Goal: Download file/media

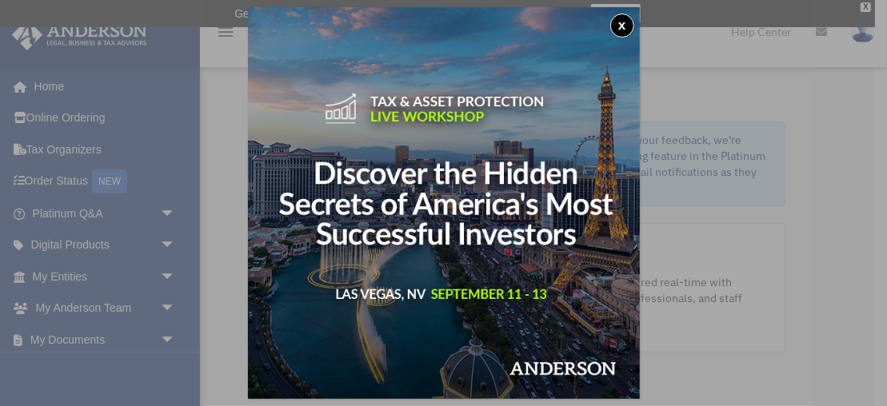
click at [164, 272] on div "x" at bounding box center [443, 203] width 887 height 406
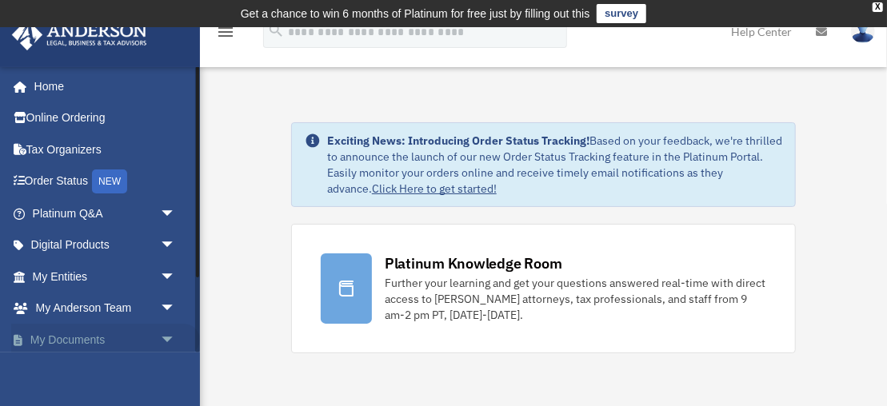
click at [171, 335] on span "arrow_drop_down" at bounding box center [176, 340] width 32 height 33
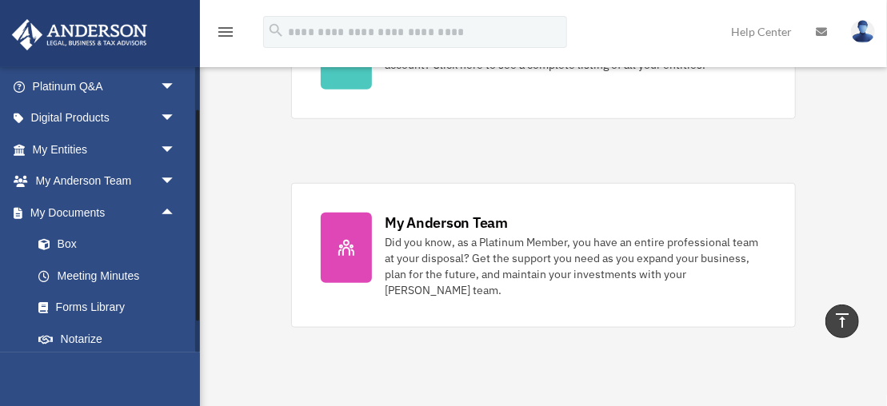
scroll to position [132, 0]
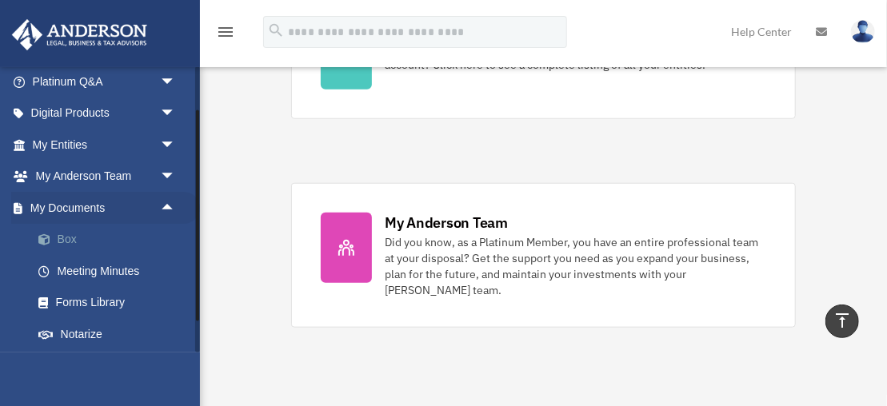
drag, startPoint x: 195, startPoint y: 161, endPoint x: 147, endPoint y: 229, distance: 83.2
click at [194, 216] on div "chrismoore@alkington.com Sign Out chrismoore@alkington.com Home Online Ordering…" at bounding box center [100, 209] width 200 height 286
click at [61, 243] on link "Box" at bounding box center [111, 240] width 178 height 32
click at [65, 242] on link "Box" at bounding box center [111, 240] width 178 height 32
click at [66, 239] on link "Box" at bounding box center [111, 240] width 178 height 32
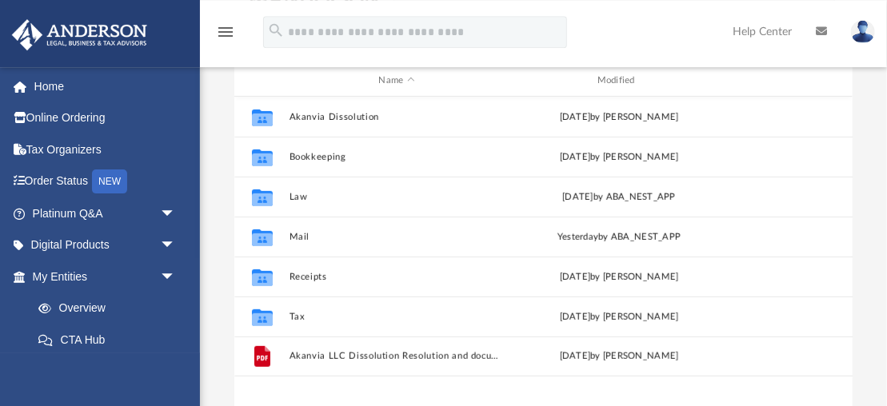
scroll to position [210, 0]
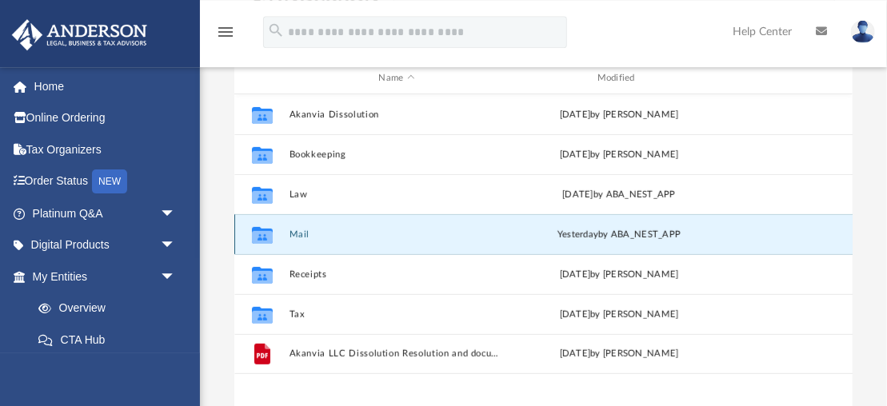
click at [295, 233] on button "Mail" at bounding box center [396, 235] width 215 height 10
click at [297, 235] on button "Mail" at bounding box center [396, 235] width 215 height 10
click at [300, 234] on button "Mail" at bounding box center [396, 235] width 215 height 10
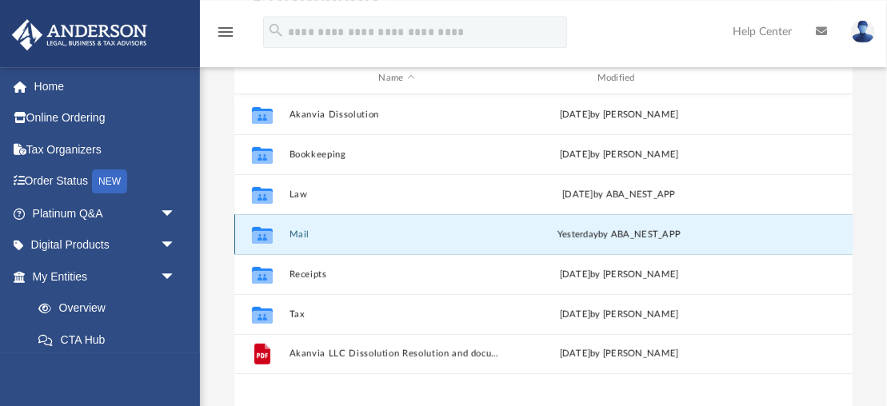
click at [299, 234] on button "Mail" at bounding box center [396, 235] width 215 height 10
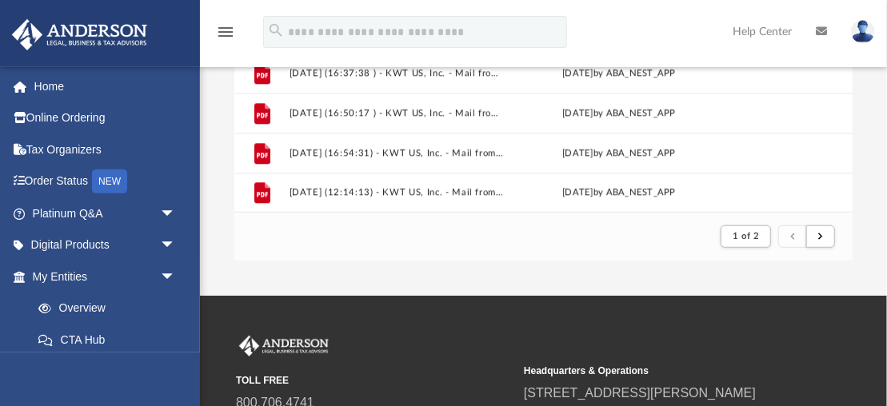
scroll to position [390, 0]
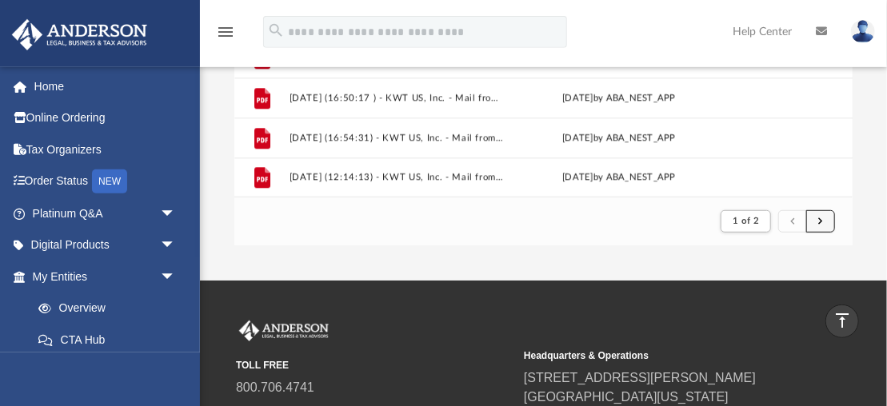
click at [818, 220] on button "submit" at bounding box center [820, 221] width 29 height 23
click at [818, 219] on button "submit" at bounding box center [820, 221] width 29 height 23
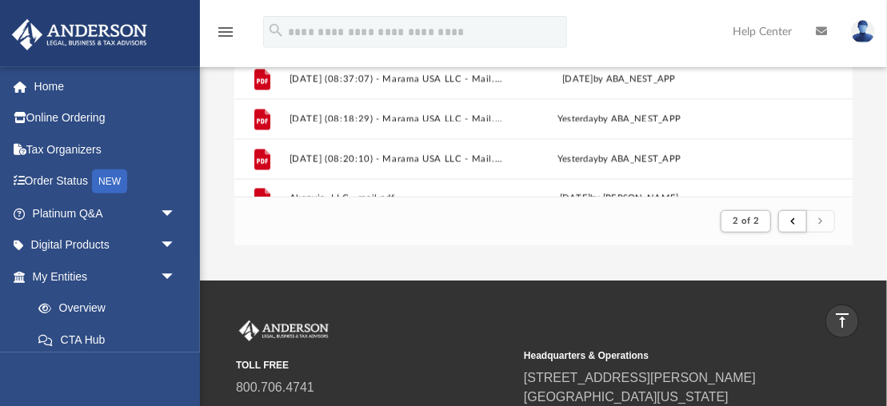
scroll to position [1237, 0]
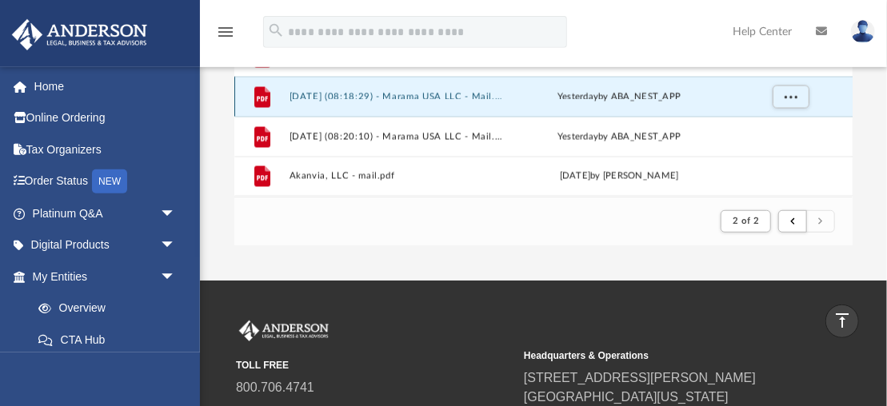
click at [379, 92] on button "2025.08.26 (08:18:29) - Marama USA LLC - Mail.pdf" at bounding box center [396, 97] width 215 height 10
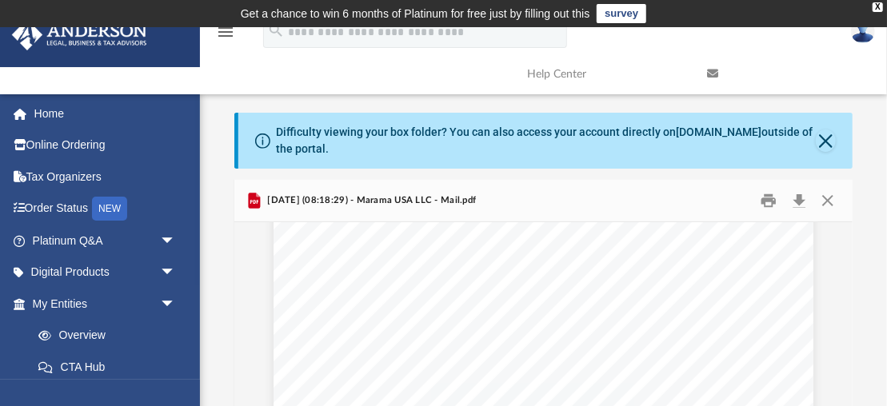
scroll to position [0, 0]
click at [798, 203] on button "Download" at bounding box center [799, 201] width 29 height 25
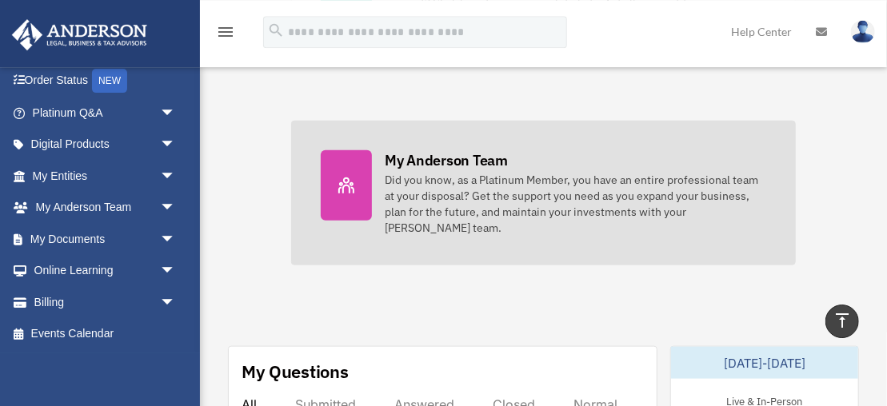
scroll to position [635, 0]
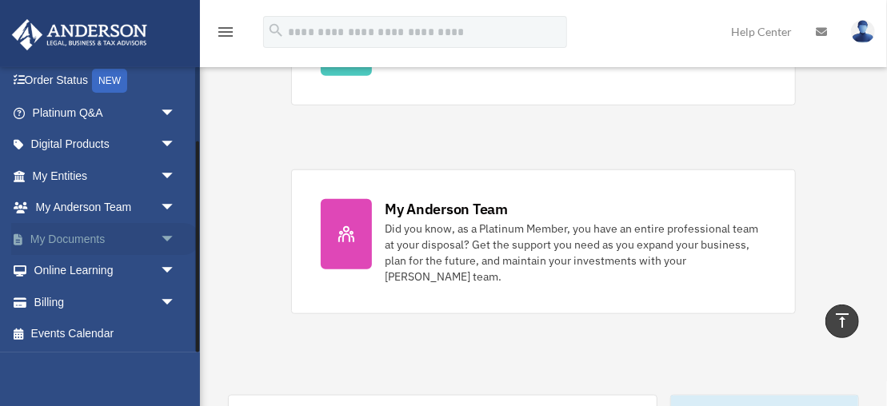
click at [166, 236] on span "arrow_drop_down" at bounding box center [176, 239] width 32 height 33
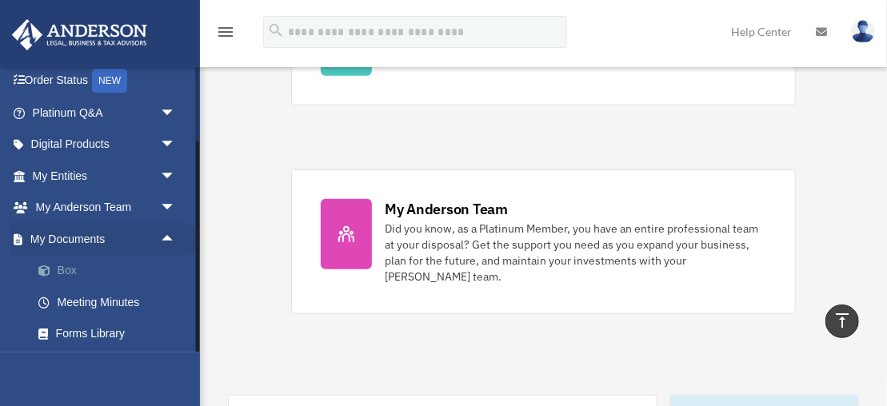
click at [63, 270] on link "Box" at bounding box center [111, 271] width 178 height 32
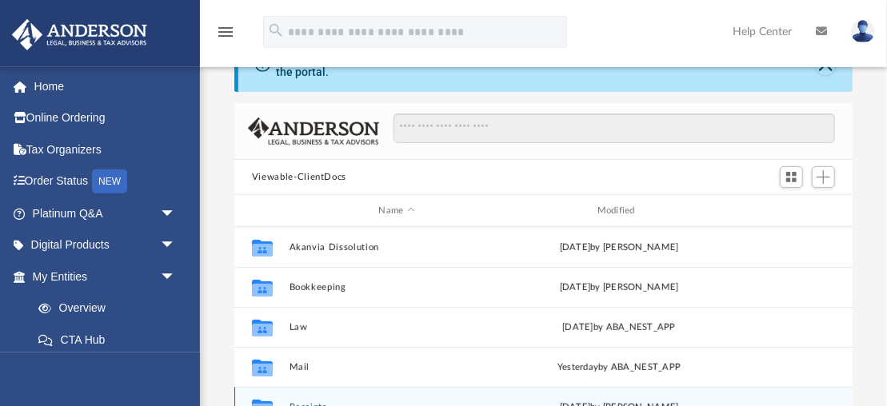
scroll to position [310, 0]
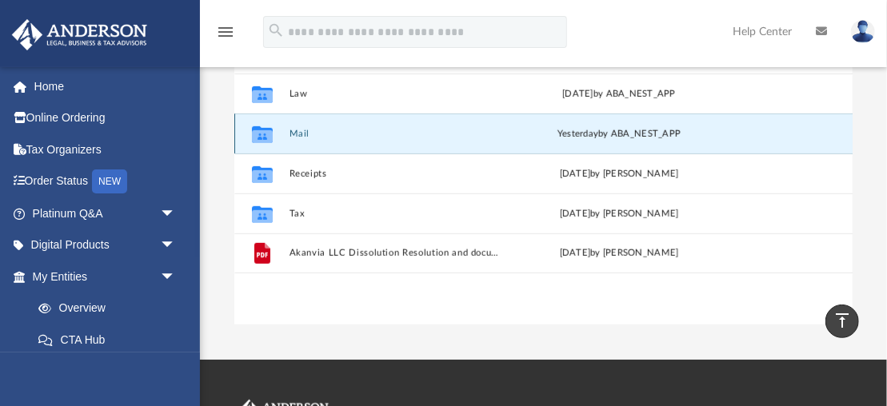
click at [298, 130] on button "Mail" at bounding box center [396, 134] width 215 height 10
click at [299, 129] on button "Mail" at bounding box center [396, 134] width 215 height 10
click at [302, 130] on button "Mail" at bounding box center [396, 134] width 215 height 10
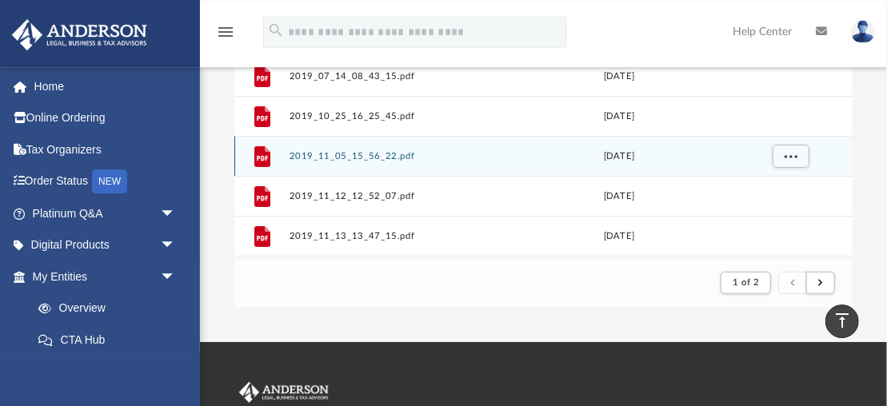
scroll to position [529, 0]
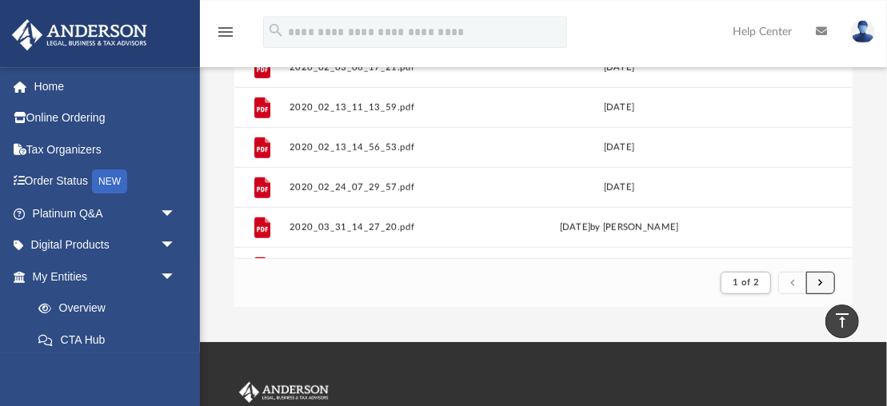
click at [825, 281] on button "submit" at bounding box center [820, 283] width 29 height 23
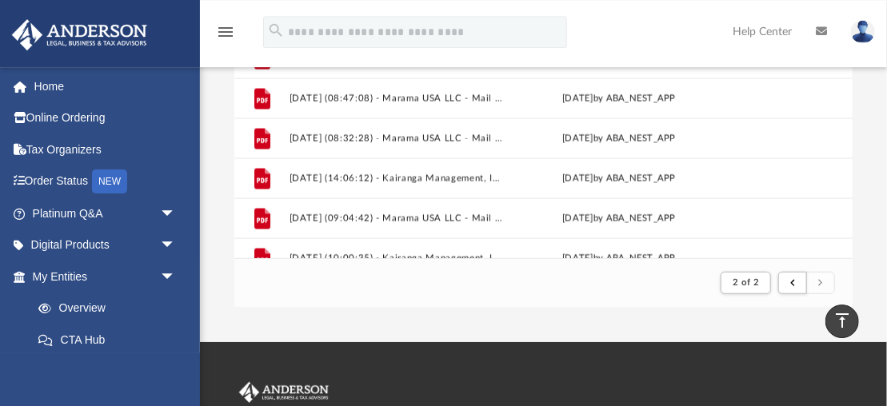
scroll to position [1237, 0]
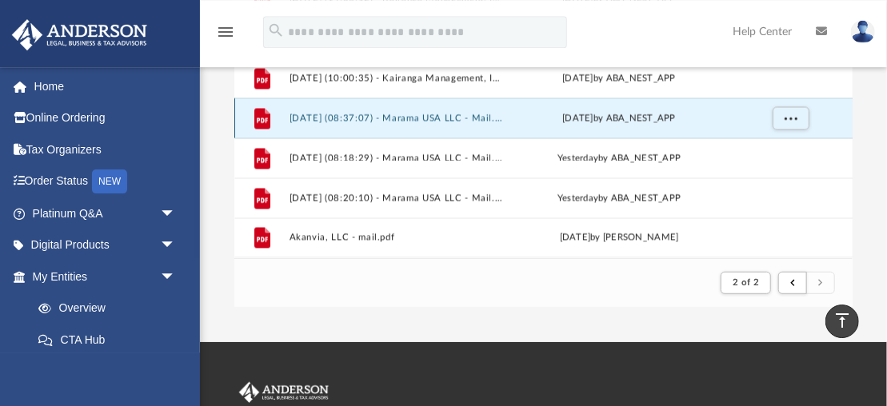
click at [444, 116] on button "[DATE] (08:37:07) - Marama USA LLC - Mail.pdf" at bounding box center [396, 119] width 215 height 10
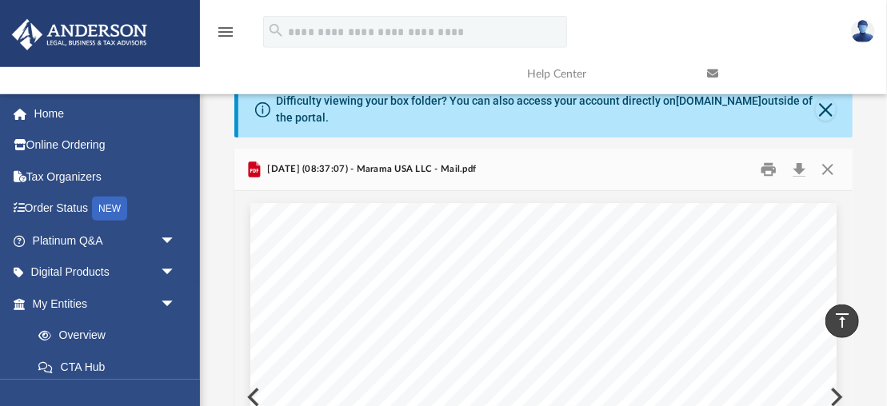
scroll to position [0, 0]
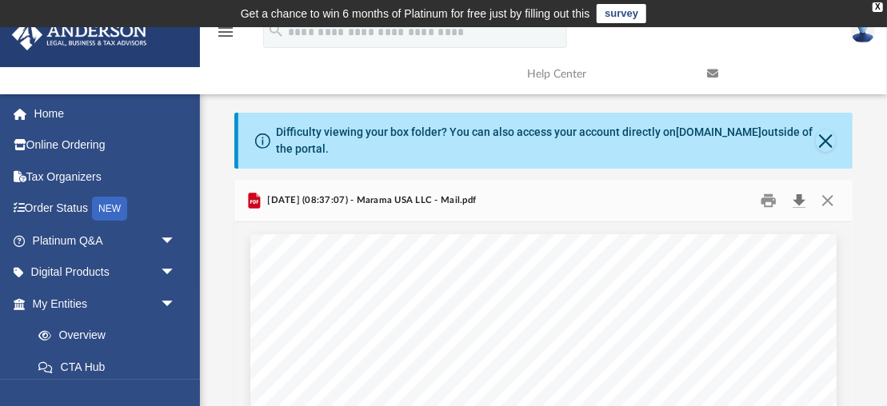
click at [799, 201] on button "Download" at bounding box center [799, 201] width 29 height 25
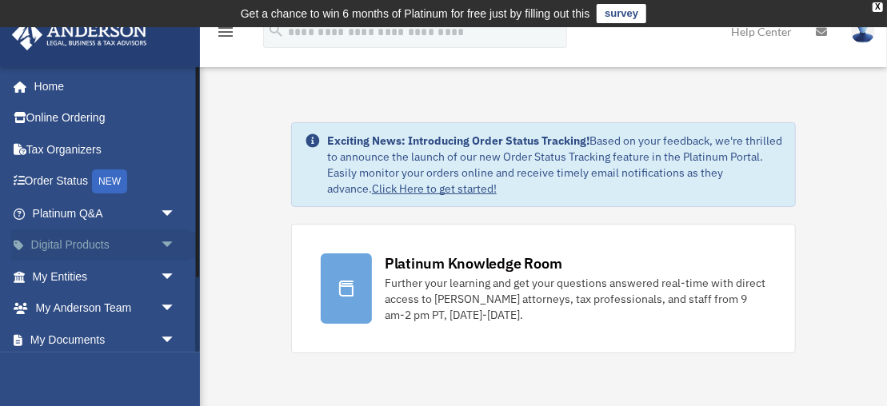
scroll to position [101, 0]
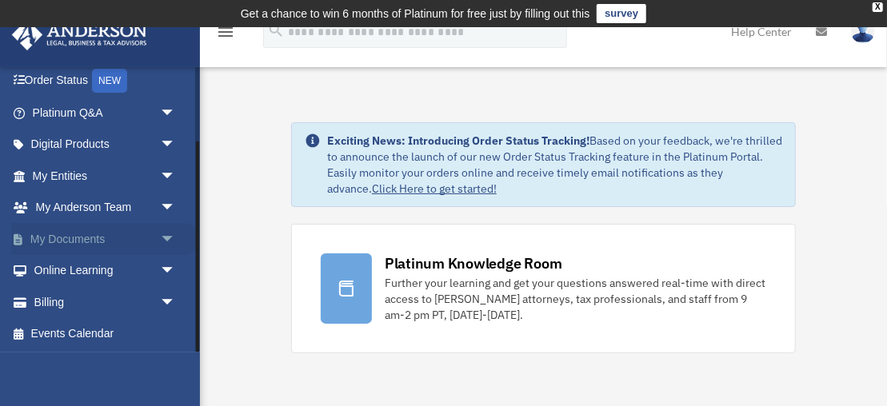
click at [77, 234] on link "My Documents arrow_drop_down" at bounding box center [105, 239] width 189 height 32
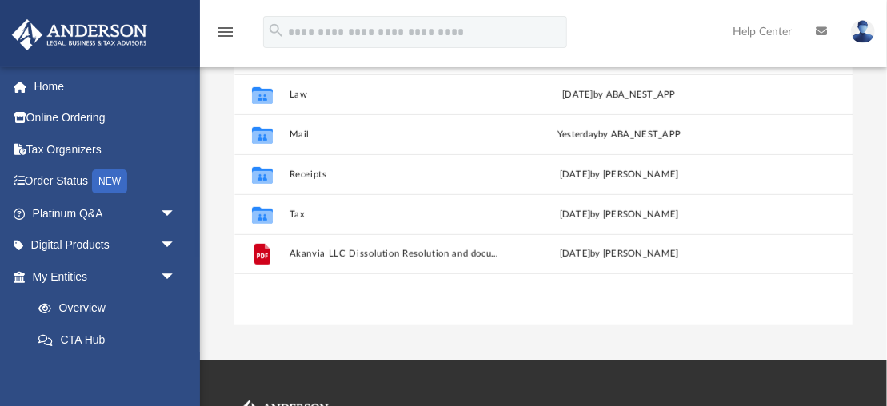
scroll to position [363, 618]
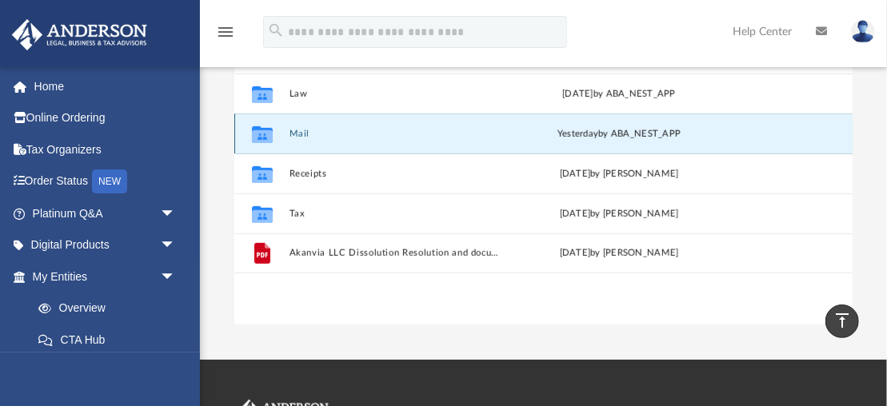
click at [317, 130] on button "Mail" at bounding box center [396, 134] width 215 height 10
click at [312, 130] on button "Mail" at bounding box center [396, 134] width 215 height 10
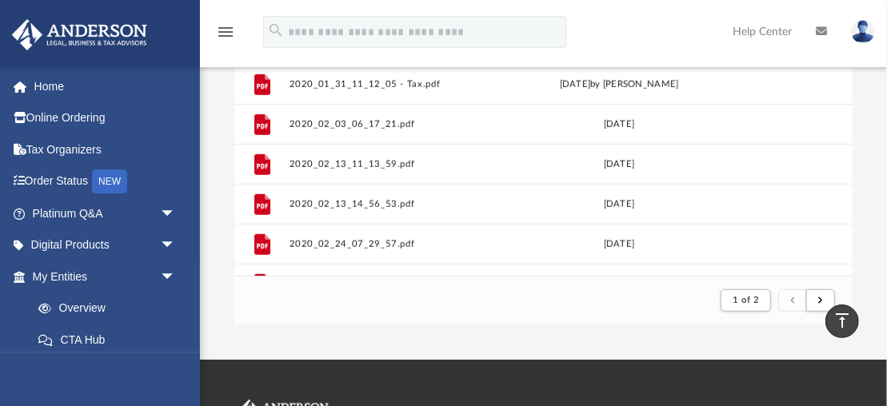
scroll to position [529, 0]
click at [817, 297] on button "submit" at bounding box center [820, 301] width 29 height 23
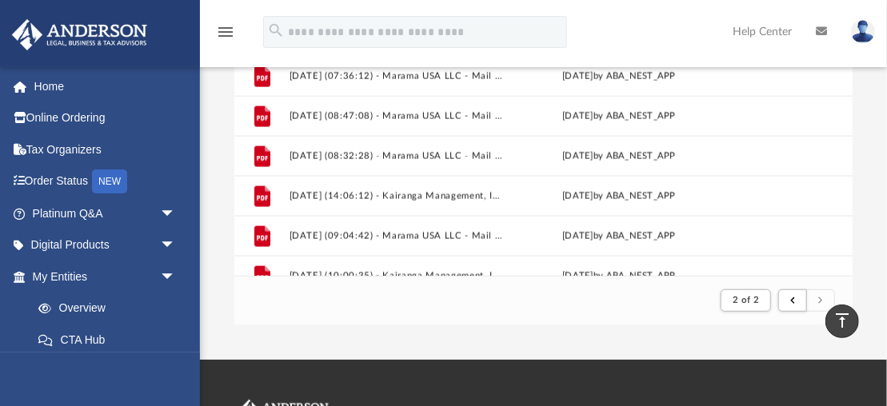
scroll to position [1237, 0]
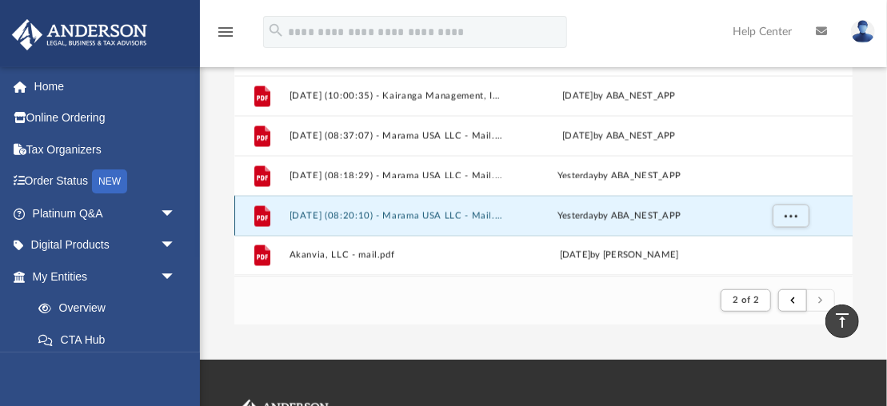
click at [470, 213] on button "2025.08.26 (08:20:10) - Marama USA LLC - Mail.pdf" at bounding box center [396, 216] width 215 height 10
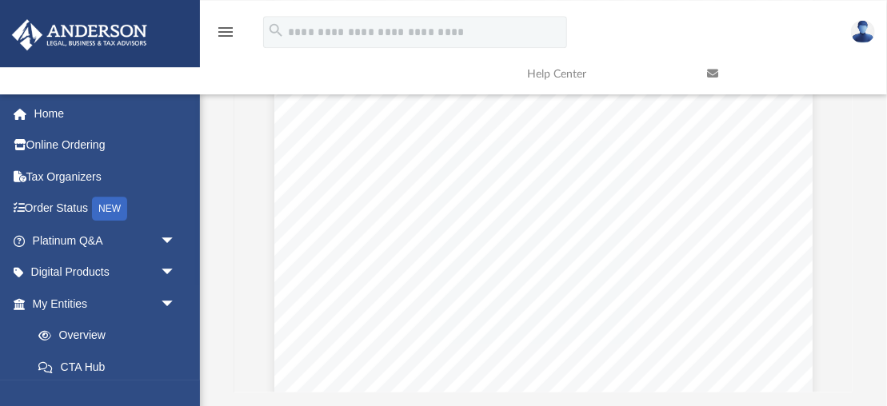
scroll to position [283, 0]
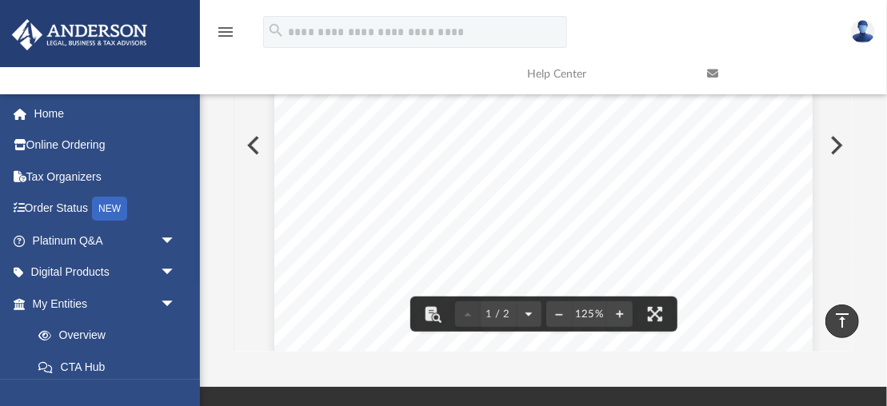
click at [528, 313] on button "File preview" at bounding box center [529, 314] width 26 height 35
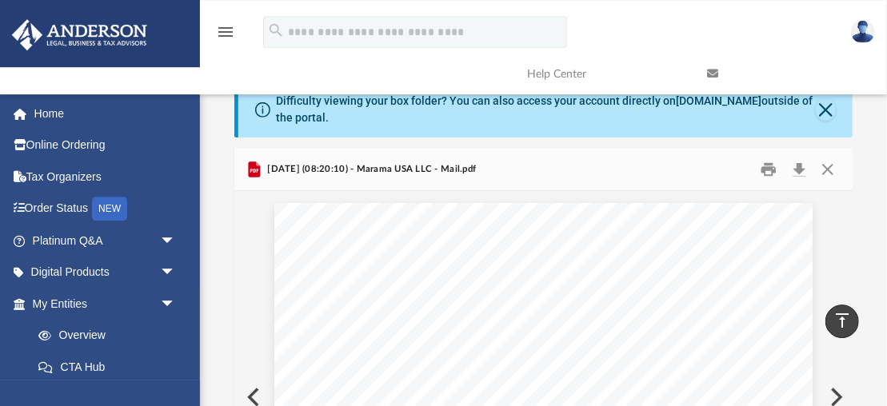
scroll to position [0, 0]
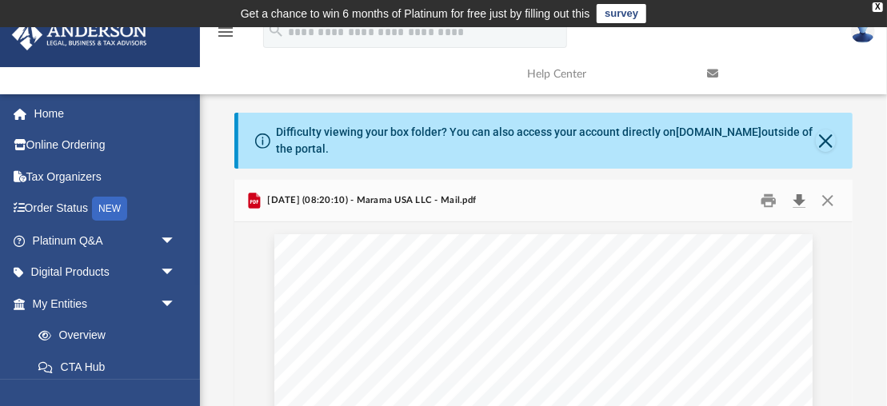
click at [802, 198] on button "Download" at bounding box center [799, 201] width 29 height 25
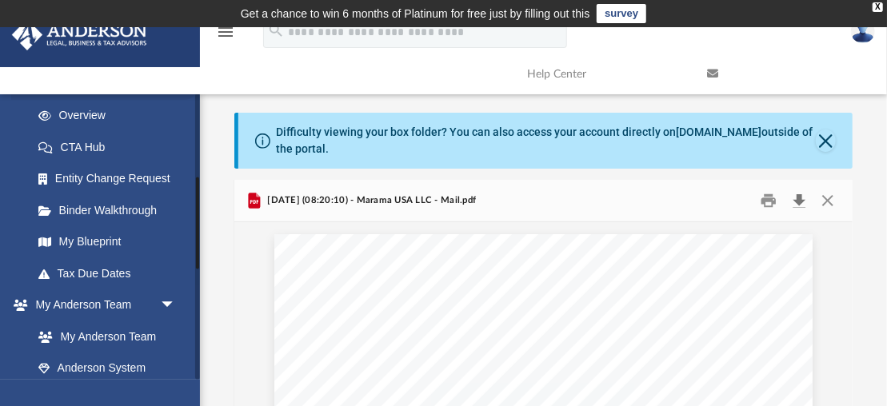
scroll to position [261, 0]
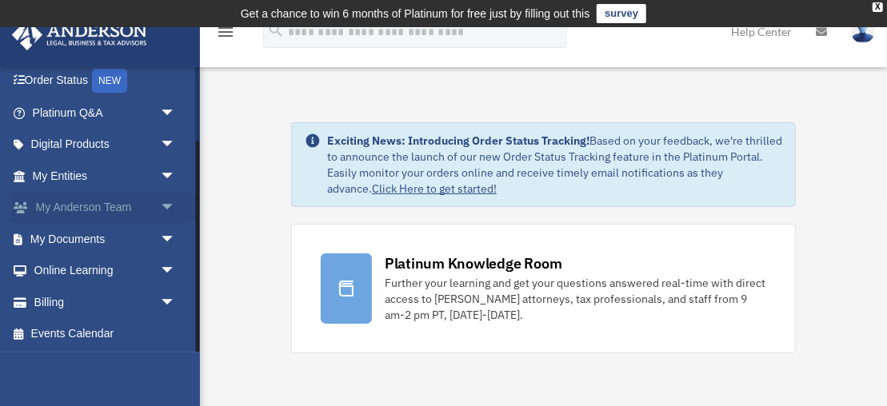
scroll to position [310, 0]
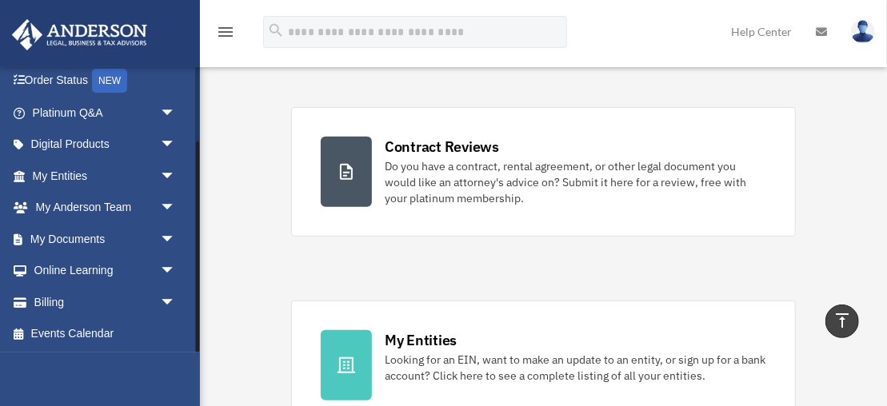
drag, startPoint x: 197, startPoint y: 298, endPoint x: 195, endPoint y: 334, distance: 36.8
click at [195, 334] on div "[EMAIL_ADDRESS][DOMAIN_NAME] Sign Out [EMAIL_ADDRESS][DOMAIN_NAME] Home Online …" at bounding box center [100, 209] width 200 height 286
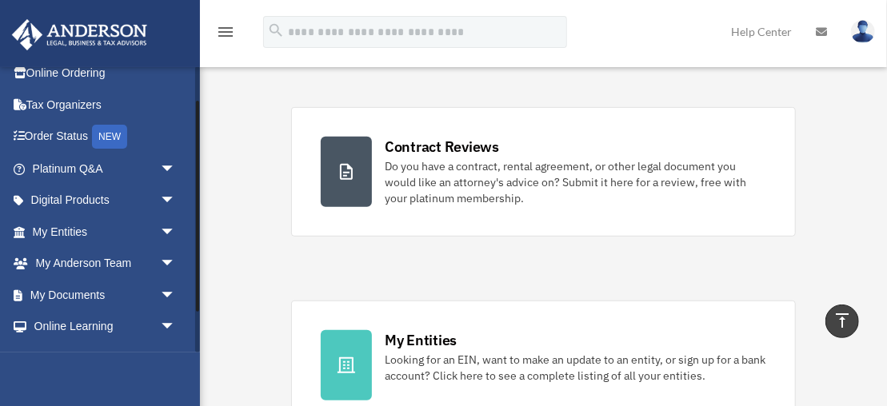
scroll to position [46, 0]
drag, startPoint x: 198, startPoint y: 212, endPoint x: 195, endPoint y: 246, distance: 34.5
click at [195, 246] on div "[EMAIL_ADDRESS][DOMAIN_NAME] Sign Out [EMAIL_ADDRESS][DOMAIN_NAME] Home Online …" at bounding box center [100, 209] width 200 height 286
click at [83, 287] on link "My Documents arrow_drop_down" at bounding box center [105, 294] width 189 height 32
click at [83, 288] on link "My Documents arrow_drop_down" at bounding box center [105, 294] width 189 height 32
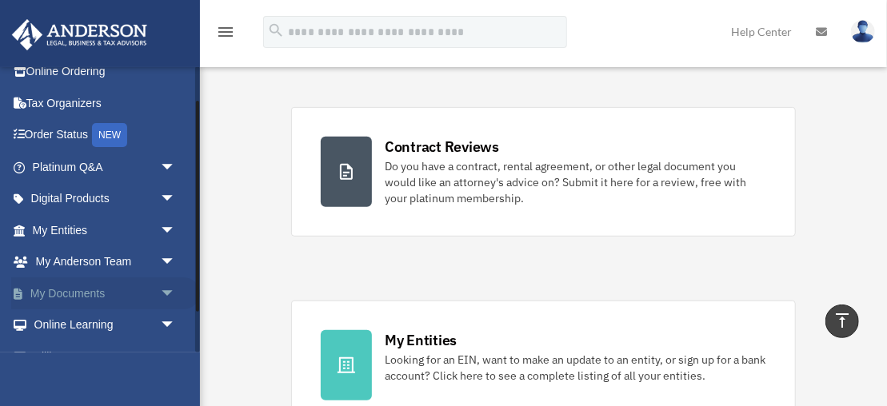
click at [168, 291] on span "arrow_drop_down" at bounding box center [176, 294] width 32 height 33
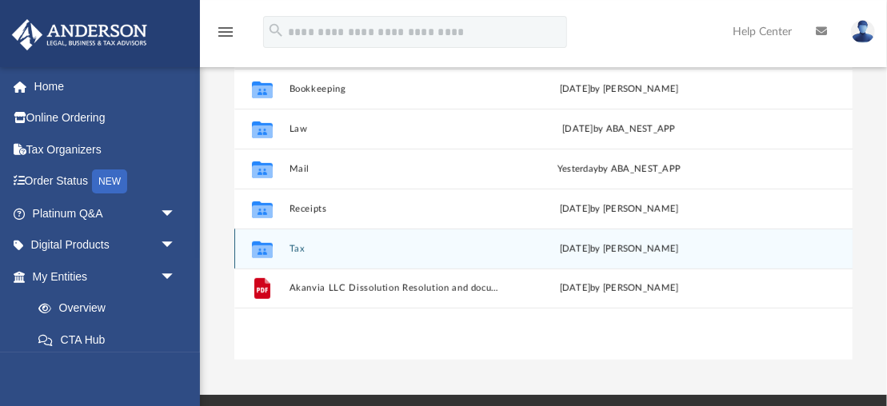
scroll to position [310, 0]
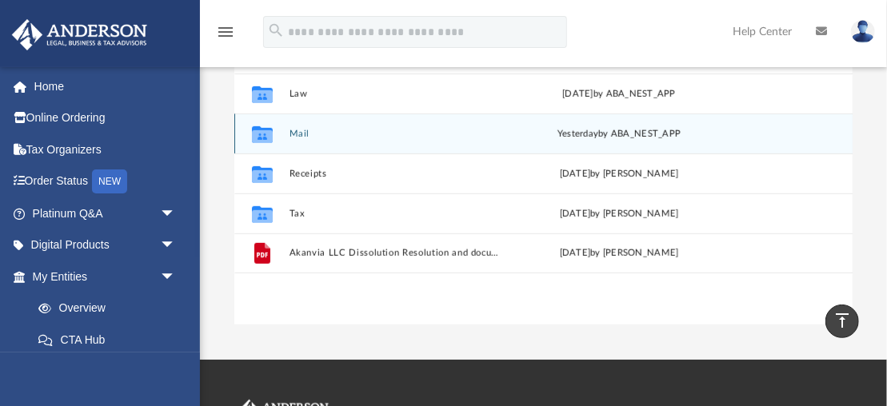
click at [302, 133] on button "Mail" at bounding box center [396, 134] width 215 height 10
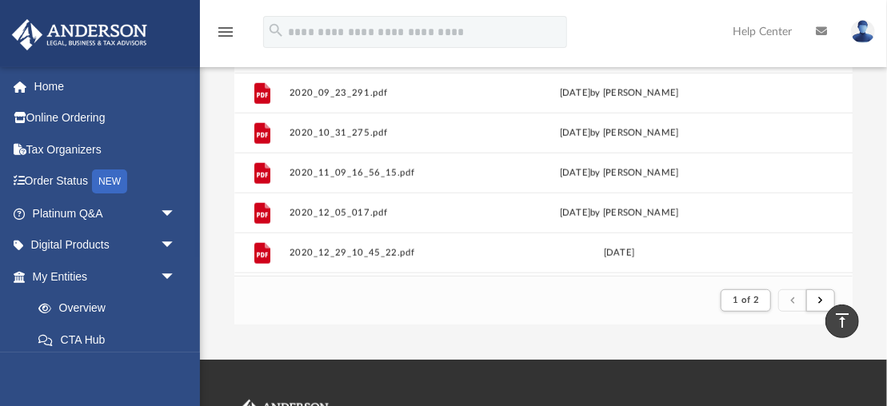
scroll to position [793, 0]
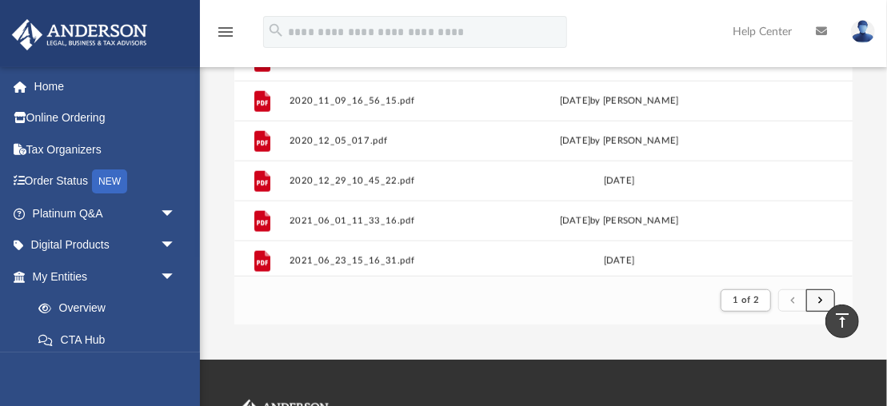
click at [825, 301] on button "submit" at bounding box center [820, 301] width 29 height 23
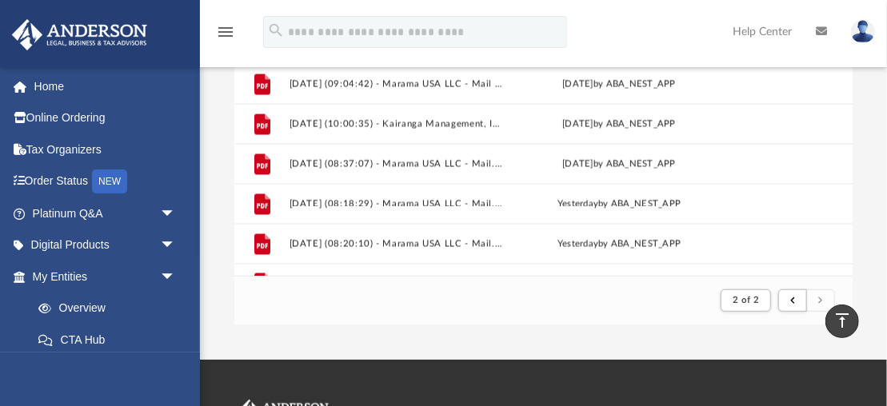
scroll to position [1200, 0]
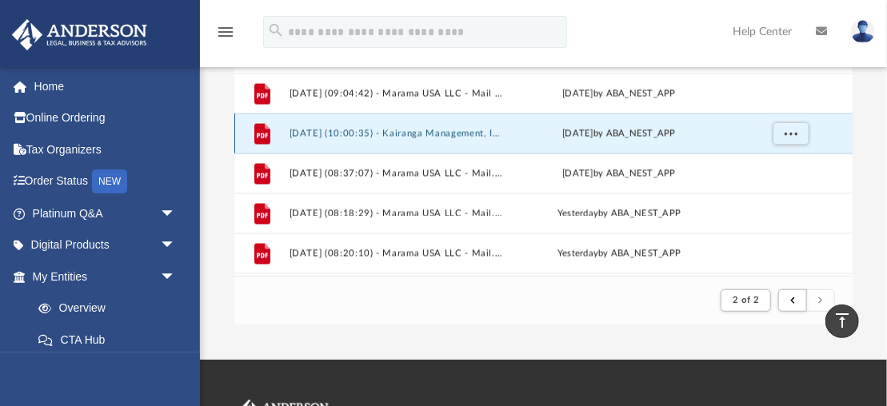
click at [430, 132] on button "2025.08.19 (10:00:35) - Kairanga Management, Inc. - Mail from KAIRANGA MANAGEME…" at bounding box center [396, 134] width 215 height 10
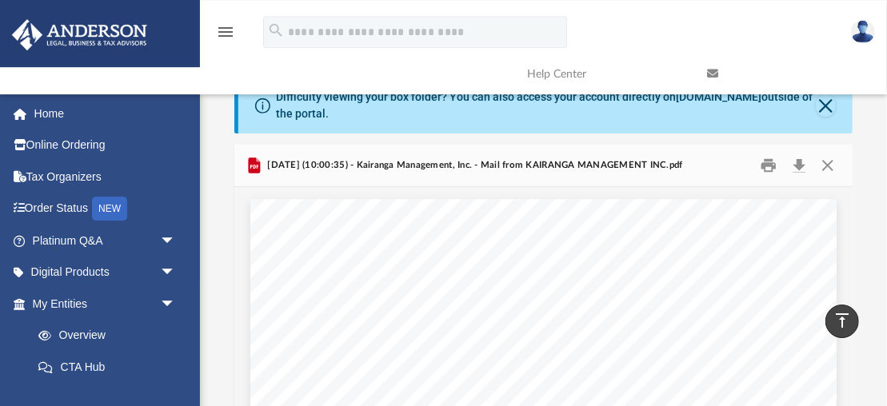
scroll to position [0, 0]
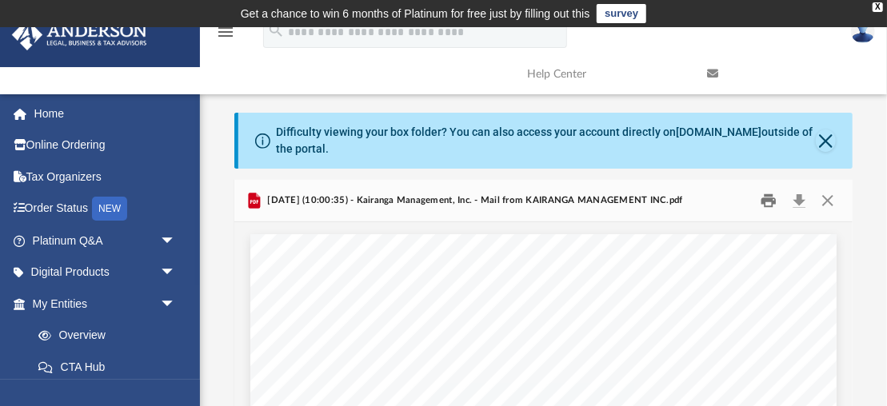
click at [770, 199] on button "Print" at bounding box center [770, 201] width 32 height 25
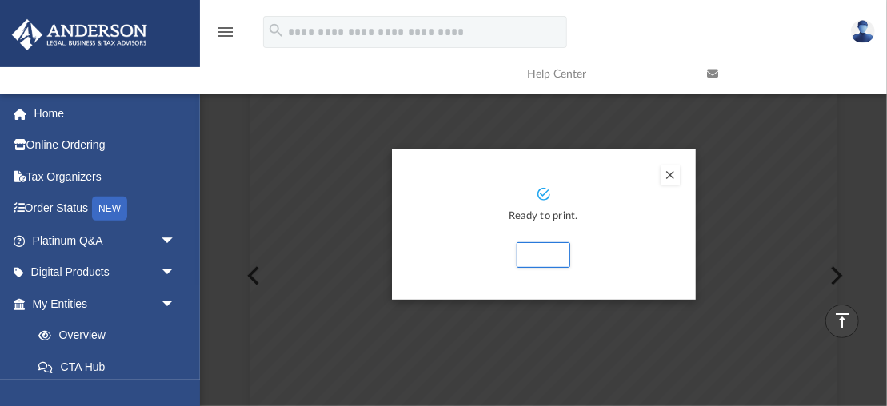
scroll to position [150, 0]
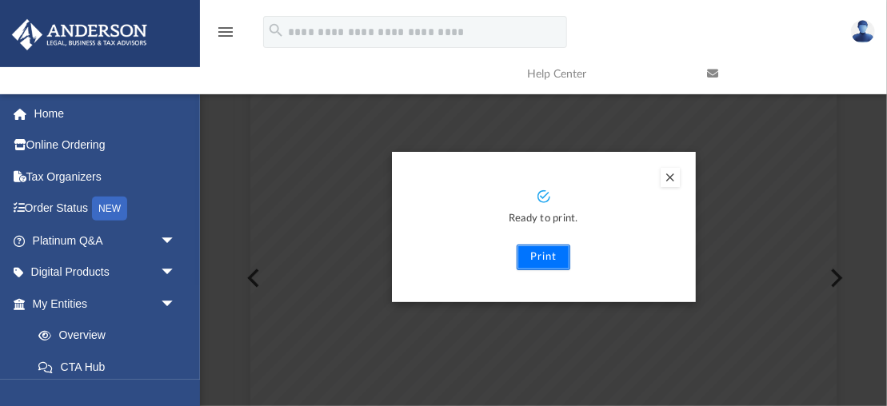
click at [566, 253] on button "Print" at bounding box center [544, 258] width 54 height 26
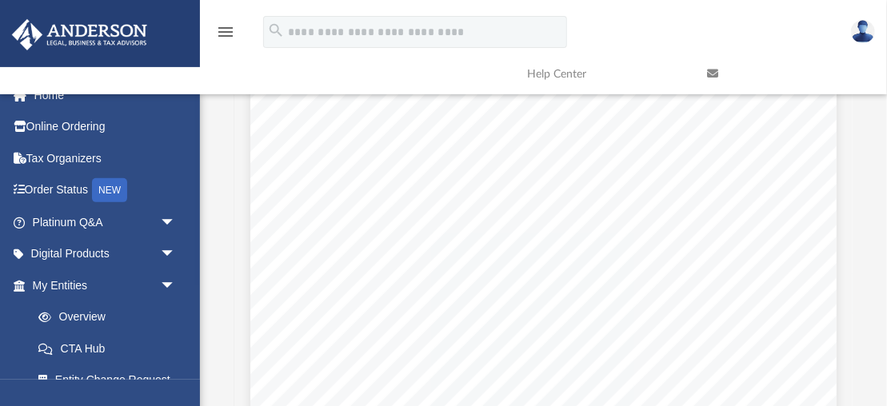
scroll to position [0, 0]
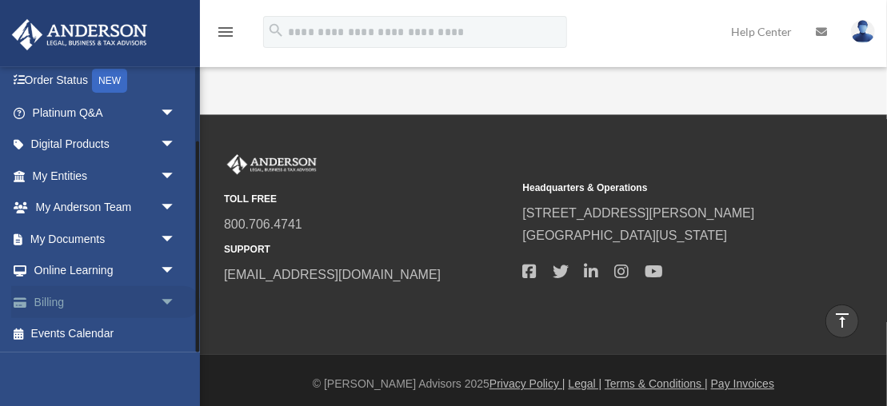
scroll to position [1921, 0]
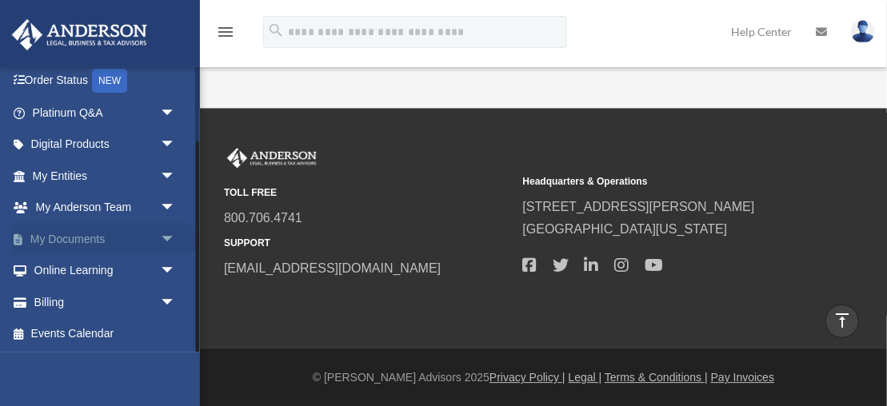
click at [74, 234] on link "My Documents arrow_drop_down" at bounding box center [105, 239] width 189 height 32
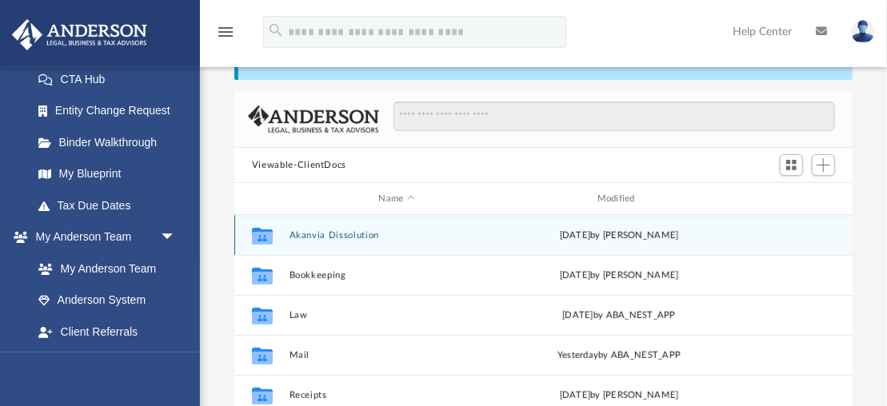
scroll to position [310, 0]
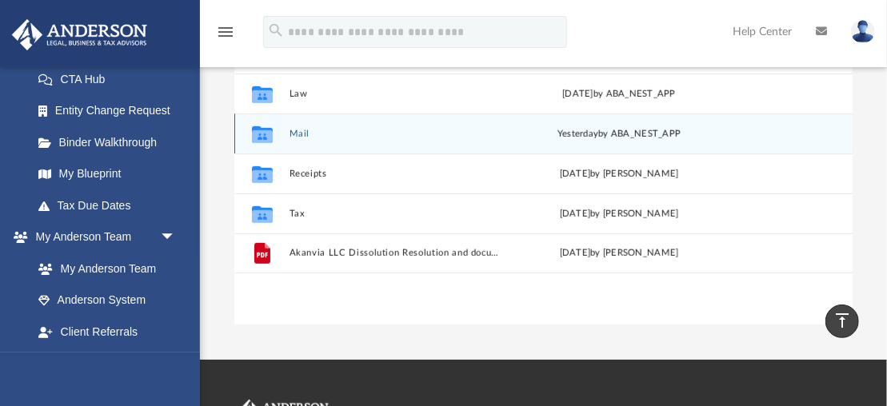
click at [307, 131] on button "Mail" at bounding box center [396, 134] width 215 height 10
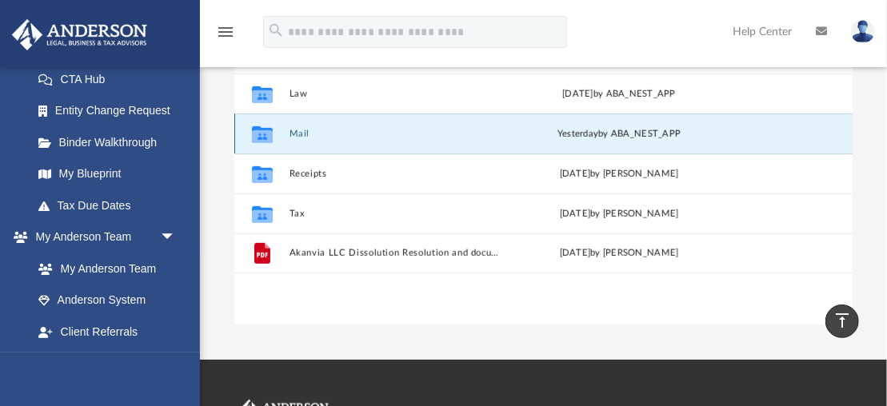
click at [307, 131] on button "Mail" at bounding box center [396, 134] width 215 height 10
click at [310, 134] on button "Mail" at bounding box center [396, 134] width 215 height 10
click at [304, 130] on button "Mail" at bounding box center [396, 134] width 215 height 10
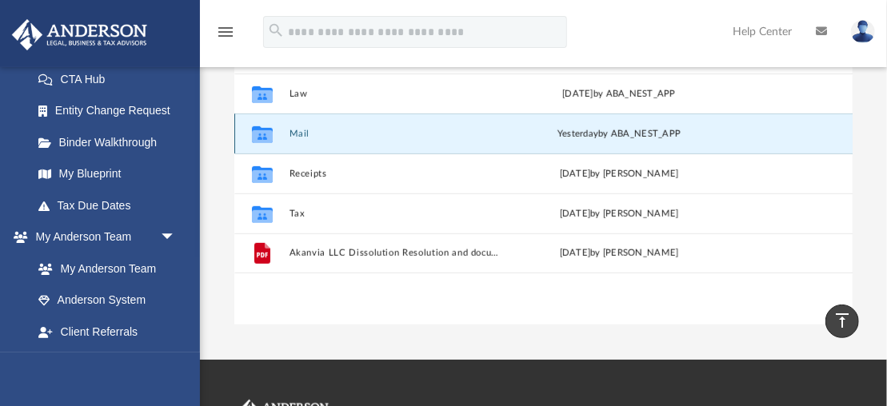
click at [303, 130] on button "Mail" at bounding box center [396, 134] width 215 height 10
click at [302, 133] on button "Mail" at bounding box center [396, 134] width 215 height 10
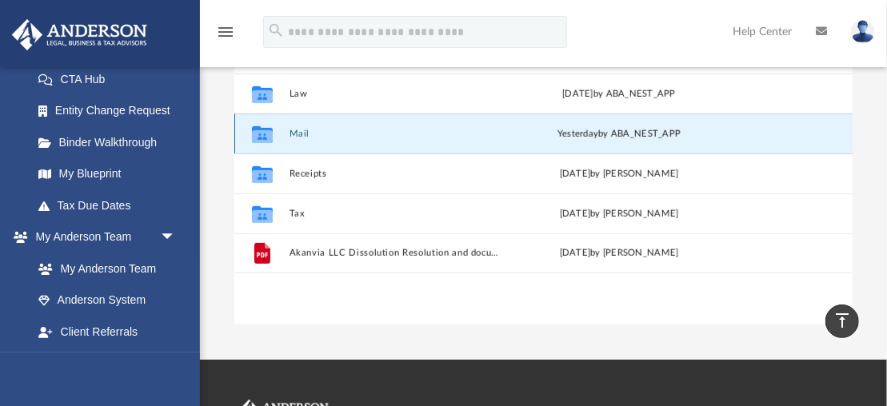
click at [302, 133] on button "Mail" at bounding box center [396, 134] width 215 height 10
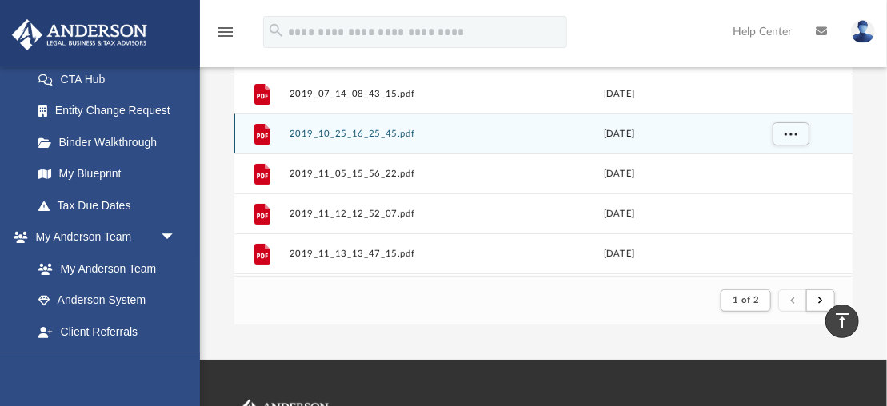
scroll to position [0, 0]
click at [301, 131] on button "2019_10_25_16_25_45.pdf" at bounding box center [396, 134] width 215 height 10
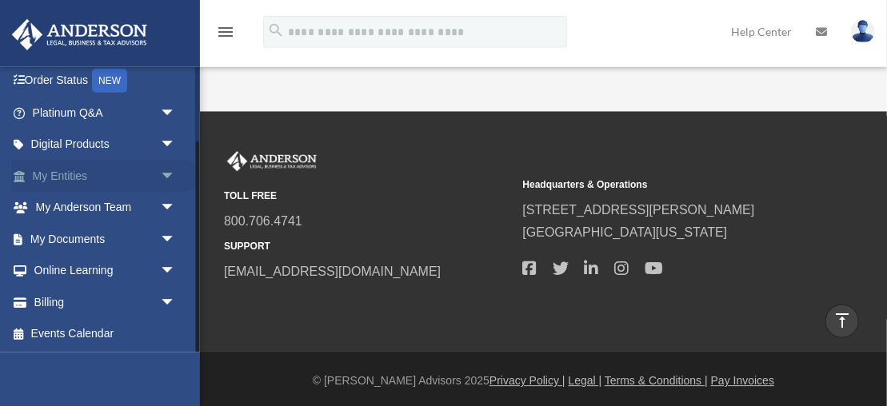
scroll to position [1921, 0]
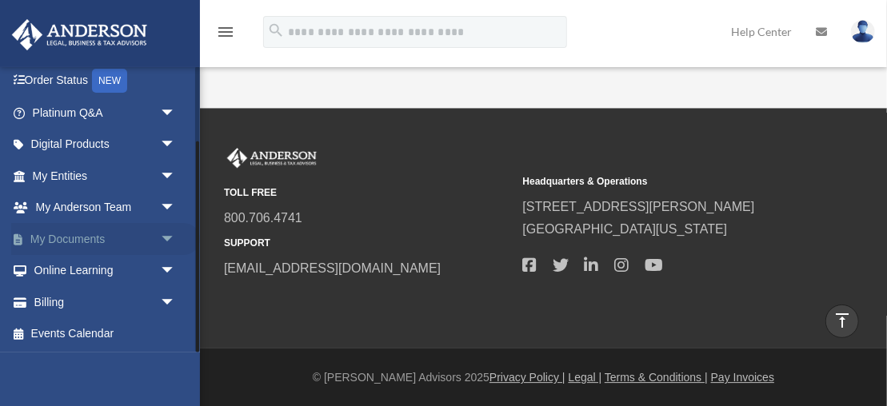
click at [165, 239] on span "arrow_drop_down" at bounding box center [176, 239] width 32 height 33
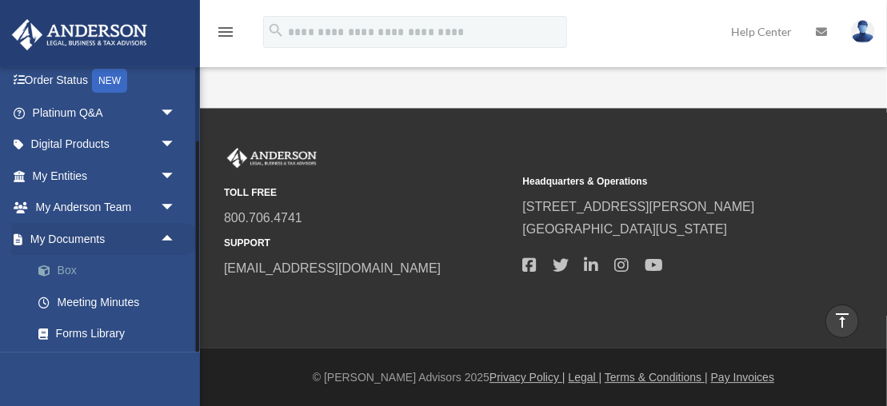
click at [67, 271] on link "Box" at bounding box center [111, 271] width 178 height 32
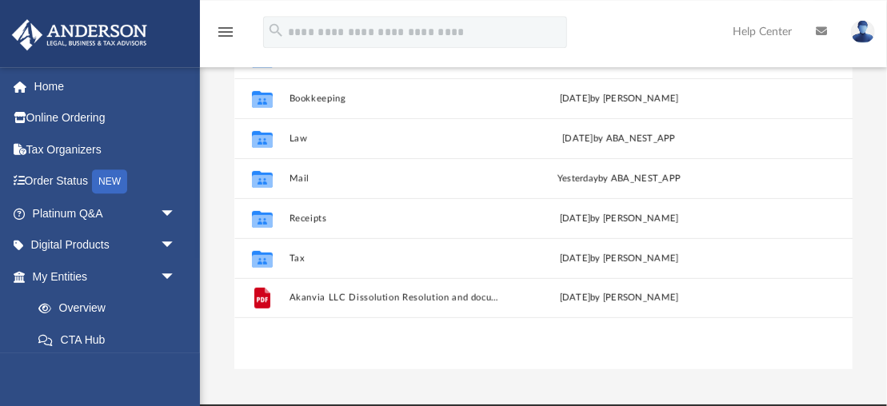
scroll to position [310, 0]
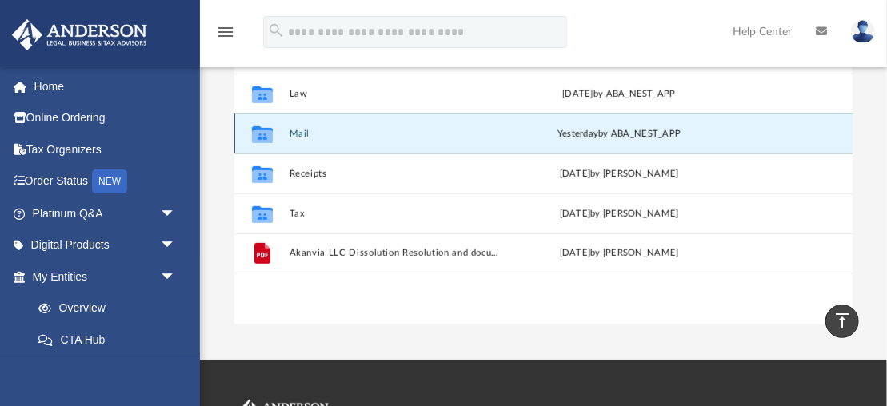
click at [299, 133] on button "Mail" at bounding box center [396, 134] width 215 height 10
click at [314, 141] on div "Collaborated Folder Mail [DATE] by ABA_NEST_APP" at bounding box center [543, 134] width 618 height 40
click at [303, 132] on button "Mail" at bounding box center [396, 134] width 215 height 10
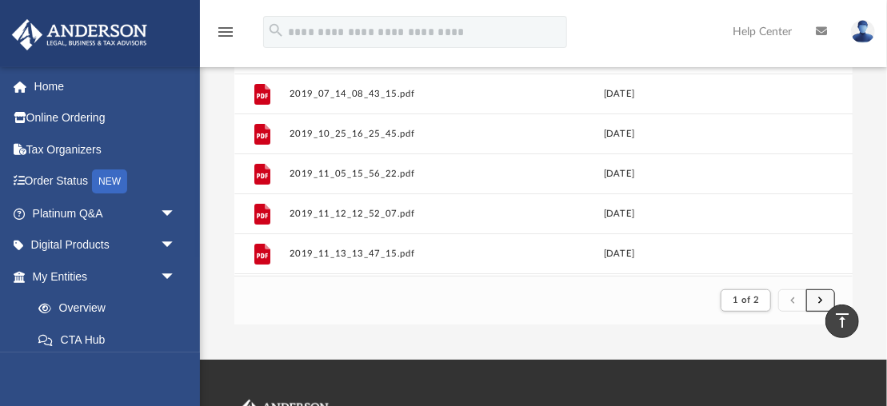
click at [826, 302] on button "submit" at bounding box center [820, 301] width 29 height 23
click at [824, 297] on button "submit" at bounding box center [820, 301] width 29 height 23
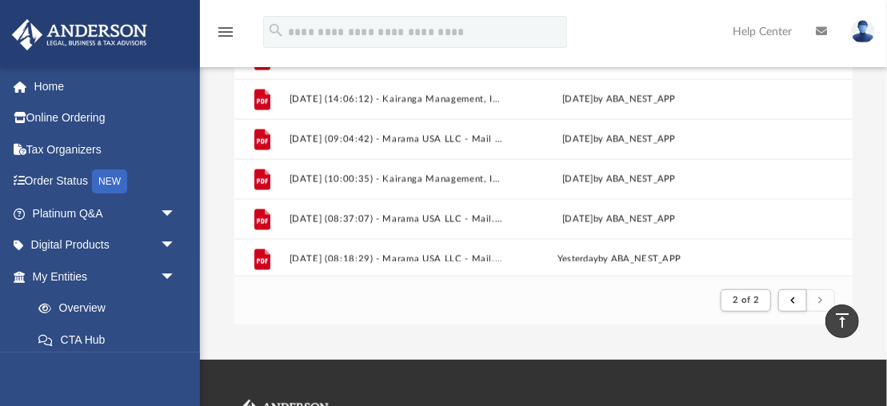
scroll to position [1150, 0]
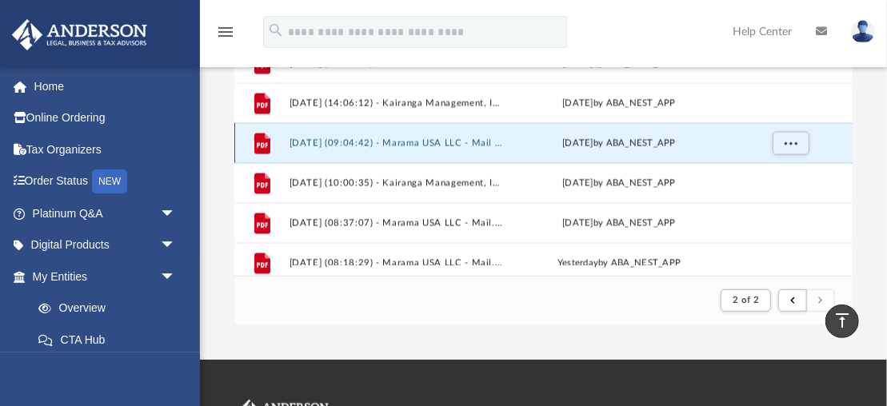
click at [439, 141] on button "[DATE] (09:04:42) - Marama USA LLC - Mail from [PERSON_NAME].pdf" at bounding box center [396, 143] width 215 height 10
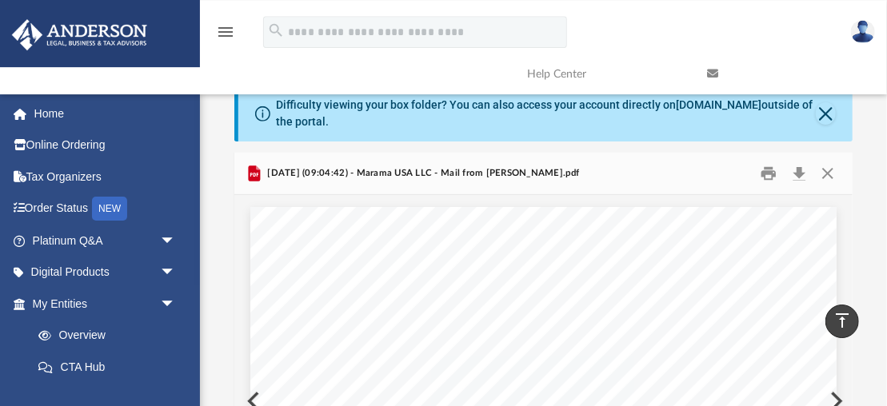
scroll to position [0, 0]
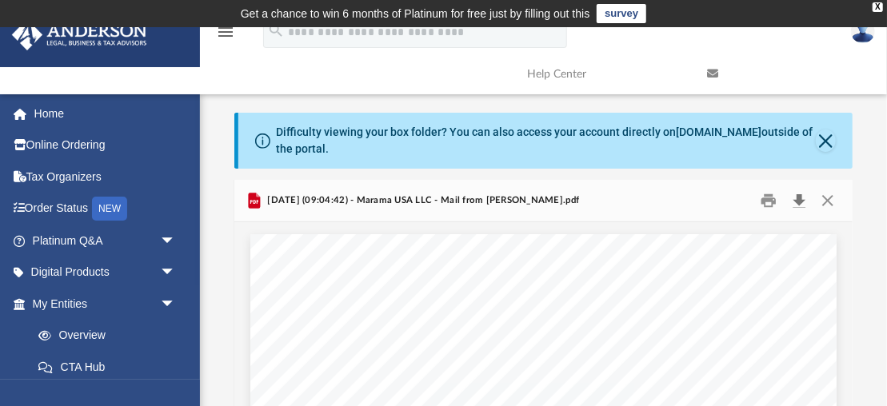
click at [799, 201] on button "Download" at bounding box center [799, 201] width 29 height 25
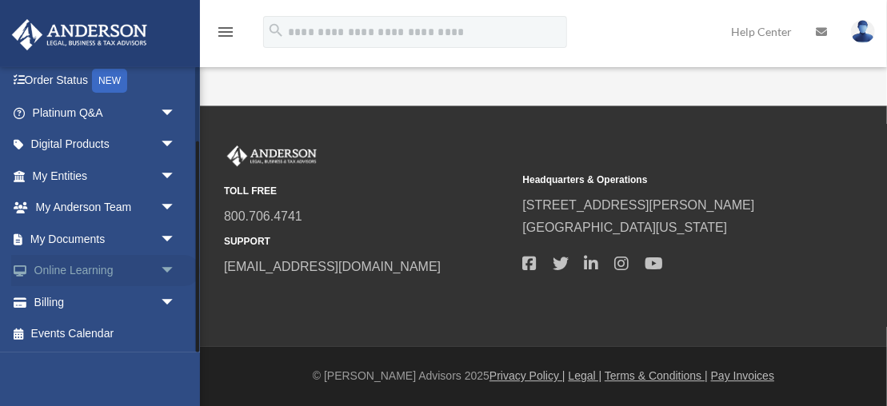
scroll to position [1900, 0]
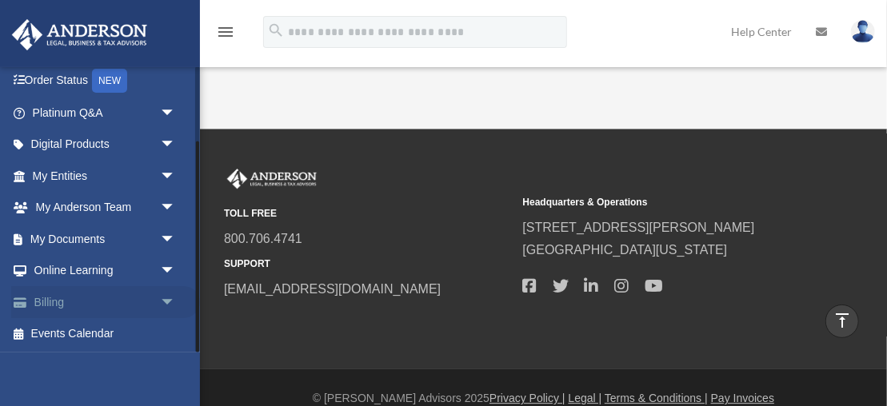
drag, startPoint x: 197, startPoint y: 220, endPoint x: 190, endPoint y: 316, distance: 96.3
click at [190, 316] on div "[EMAIL_ADDRESS][DOMAIN_NAME] Sign Out [EMAIL_ADDRESS][DOMAIN_NAME] Home Online …" at bounding box center [100, 209] width 200 height 286
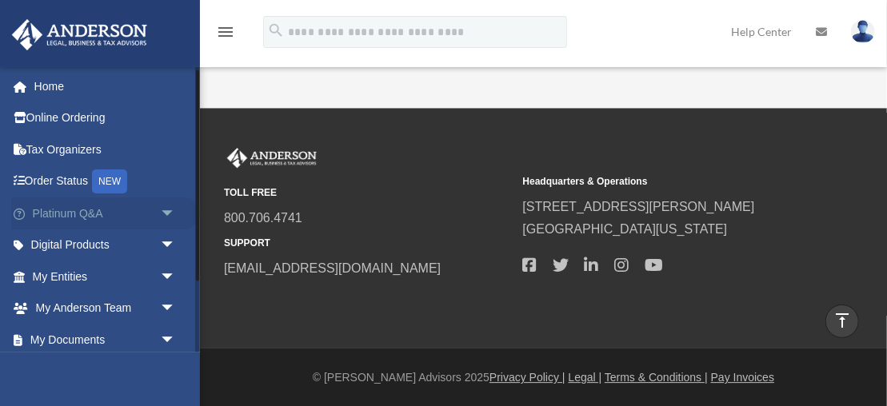
scroll to position [101, 0]
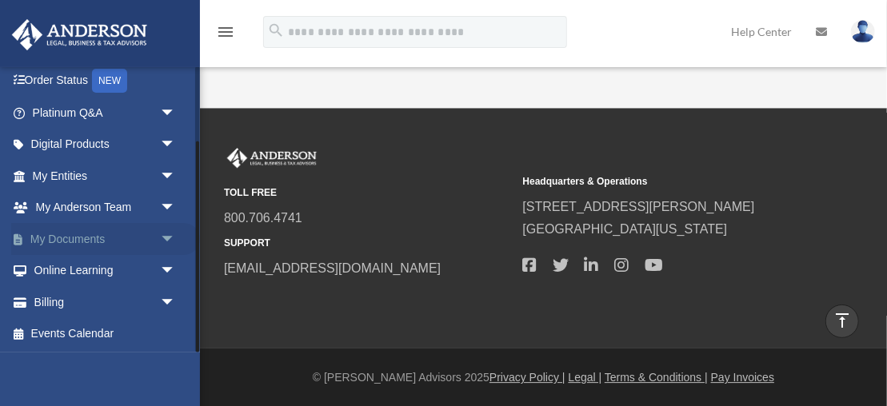
click at [165, 234] on span "arrow_drop_down" at bounding box center [176, 239] width 32 height 33
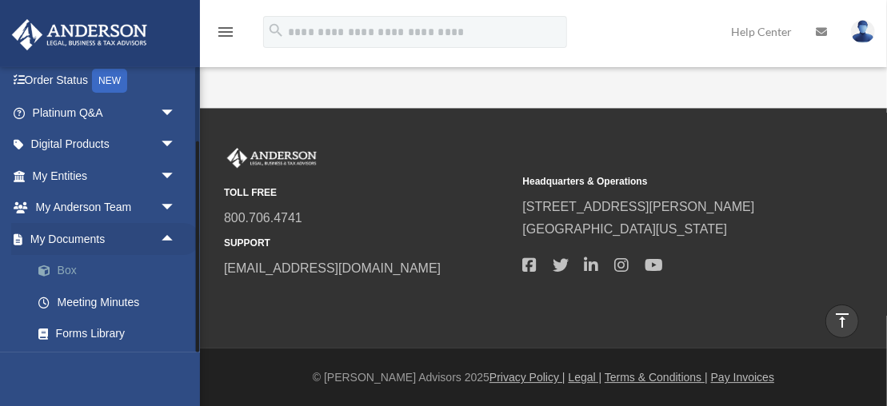
click at [62, 266] on link "Box" at bounding box center [111, 271] width 178 height 32
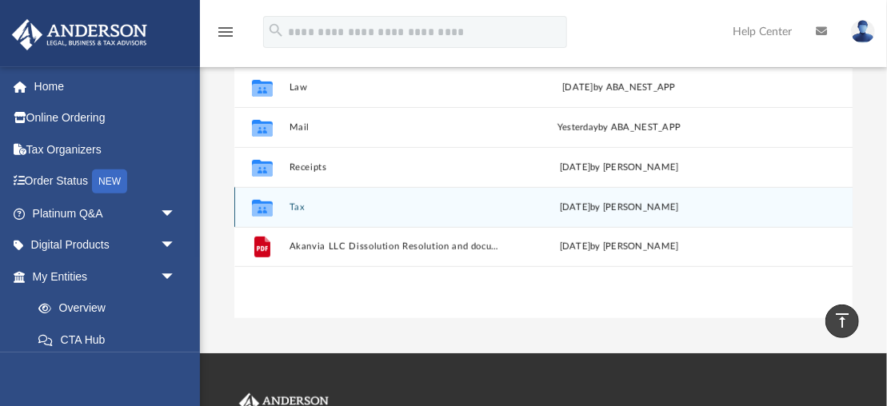
scroll to position [302, 0]
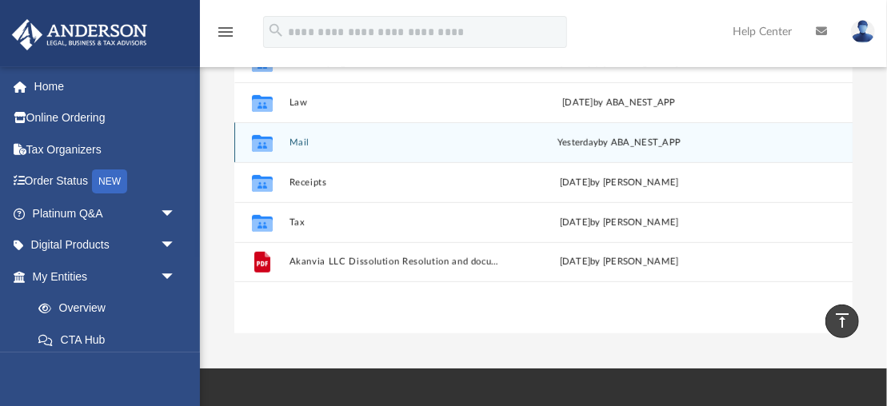
click at [302, 139] on button "Mail" at bounding box center [396, 143] width 215 height 10
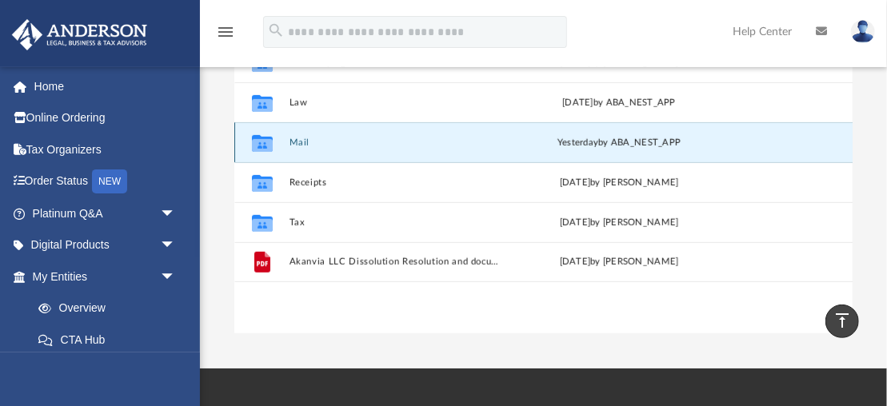
click at [297, 138] on button "Mail" at bounding box center [396, 143] width 215 height 10
click at [294, 144] on button "Mail" at bounding box center [396, 143] width 215 height 10
click at [258, 150] on icon "grid" at bounding box center [262, 144] width 21 height 13
click at [258, 149] on icon "grid" at bounding box center [262, 144] width 21 height 13
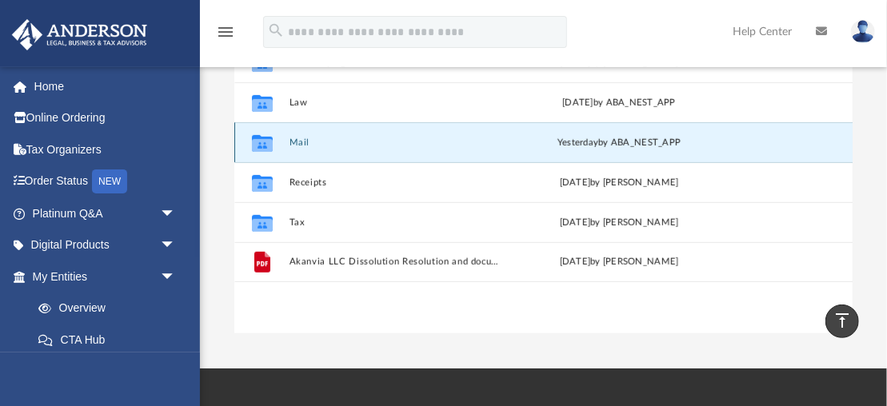
click at [293, 146] on button "Mail" at bounding box center [396, 143] width 215 height 10
click at [294, 146] on button "Mail" at bounding box center [396, 143] width 215 height 10
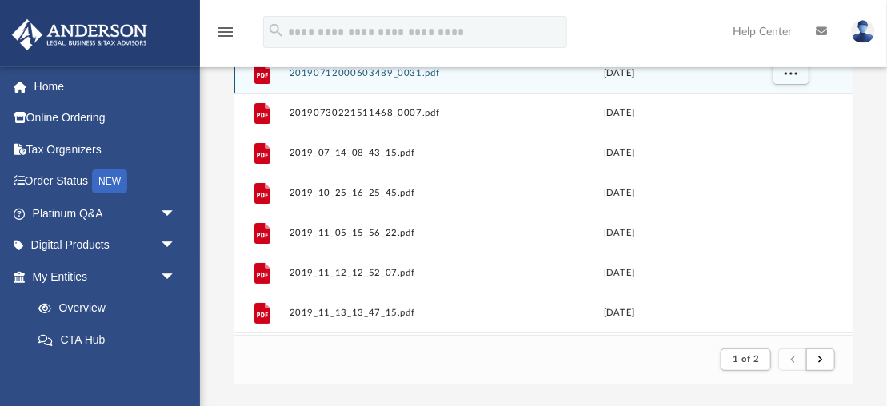
scroll to position [310, 0]
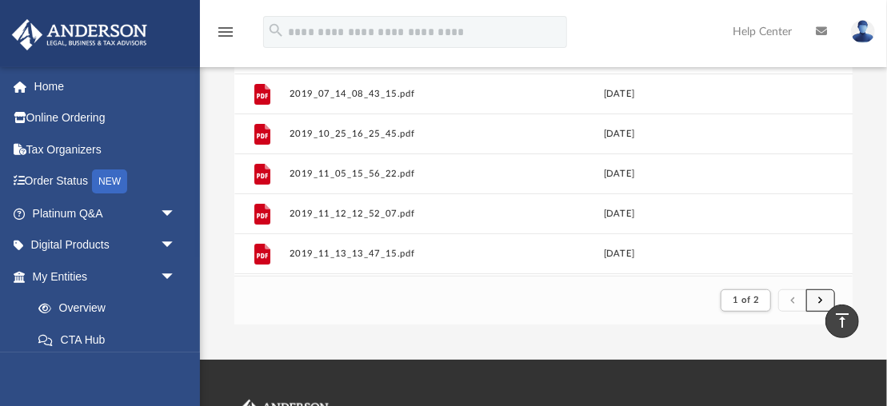
click at [828, 301] on button "submit" at bounding box center [820, 301] width 29 height 23
click at [822, 300] on span "submit" at bounding box center [820, 300] width 5 height 9
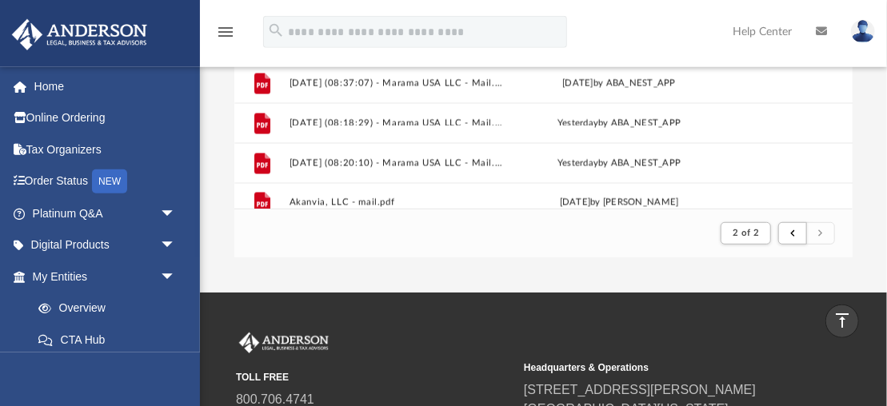
scroll to position [1237, 0]
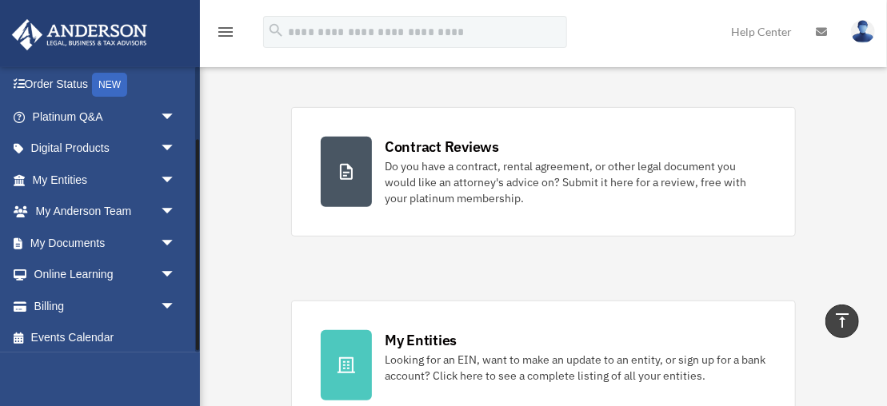
scroll to position [101, 0]
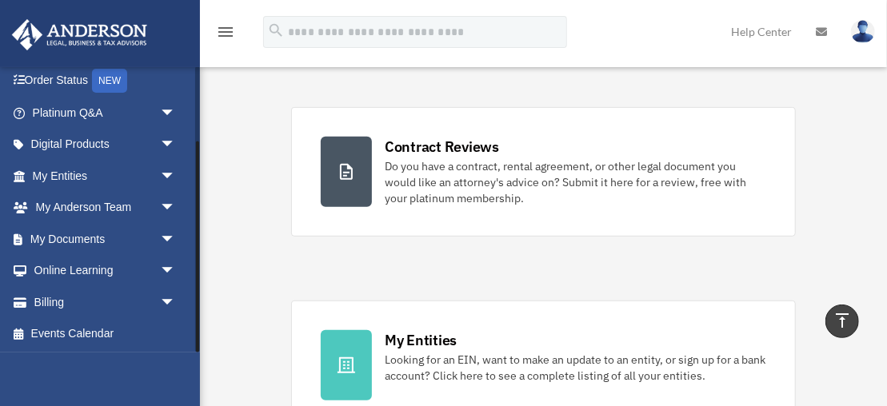
drag, startPoint x: 195, startPoint y: 244, endPoint x: 198, endPoint y: 301, distance: 56.8
click at [198, 301] on div at bounding box center [197, 209] width 5 height 286
click at [169, 233] on span "arrow_drop_down" at bounding box center [176, 239] width 32 height 33
click at [79, 266] on link "Box" at bounding box center [111, 271] width 178 height 32
click at [77, 266] on link "Box" at bounding box center [111, 271] width 178 height 32
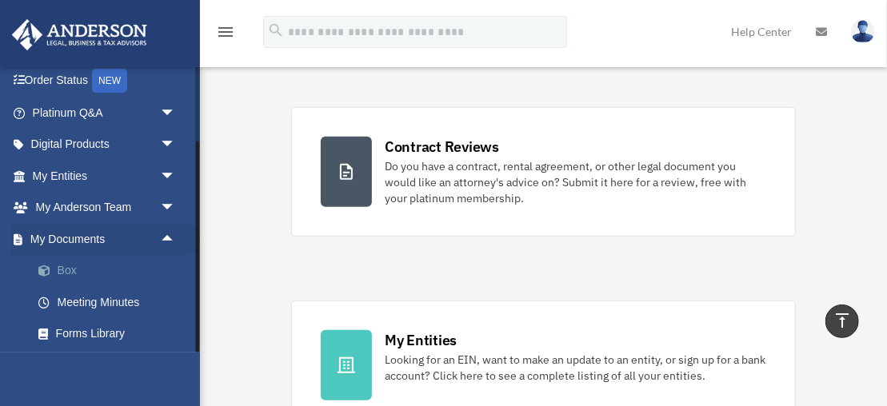
click at [77, 266] on link "Box" at bounding box center [111, 271] width 178 height 32
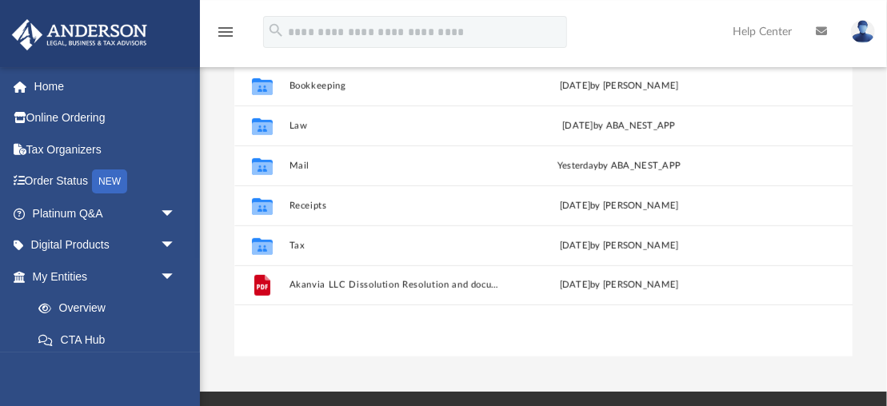
scroll to position [310, 0]
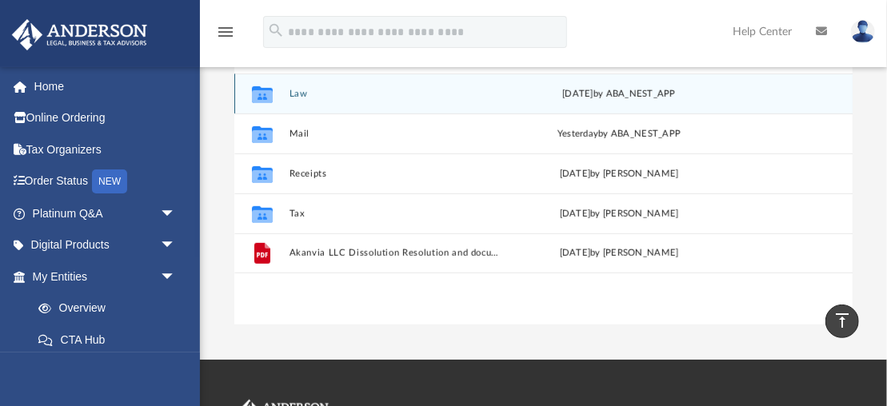
click at [302, 94] on button "Law" at bounding box center [396, 94] width 215 height 10
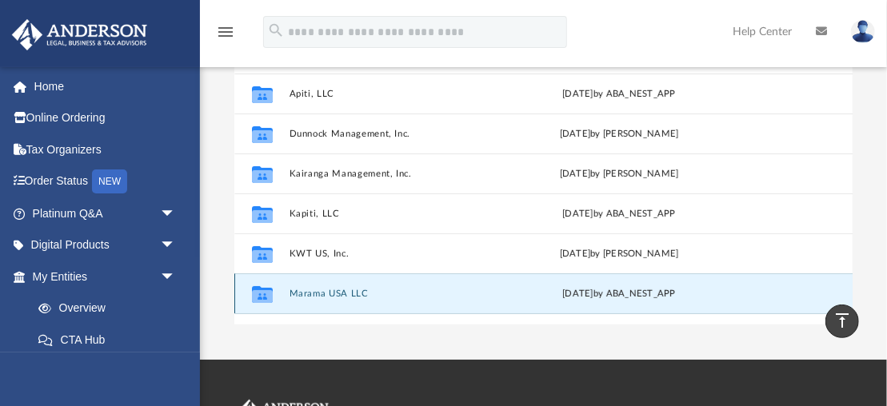
click at [330, 290] on button "Marama USA LLC" at bounding box center [396, 294] width 215 height 10
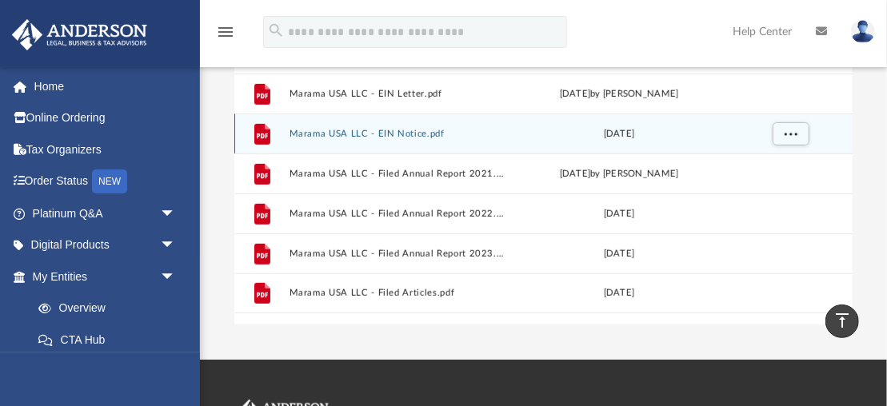
scroll to position [0, 0]
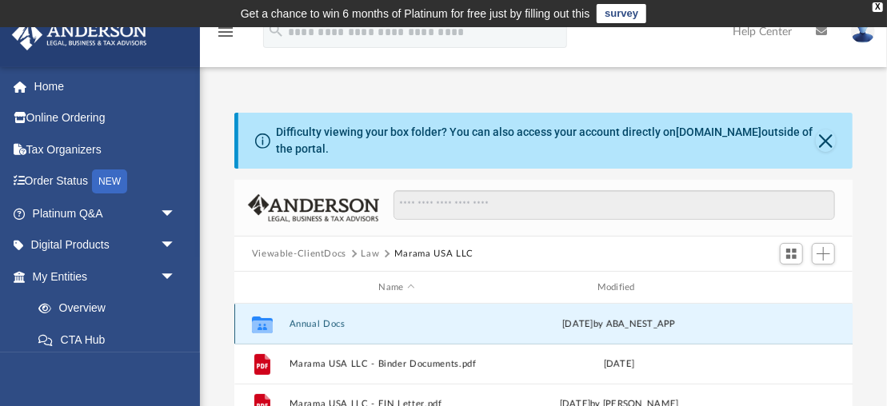
click at [331, 325] on button "Annual Docs" at bounding box center [396, 324] width 215 height 10
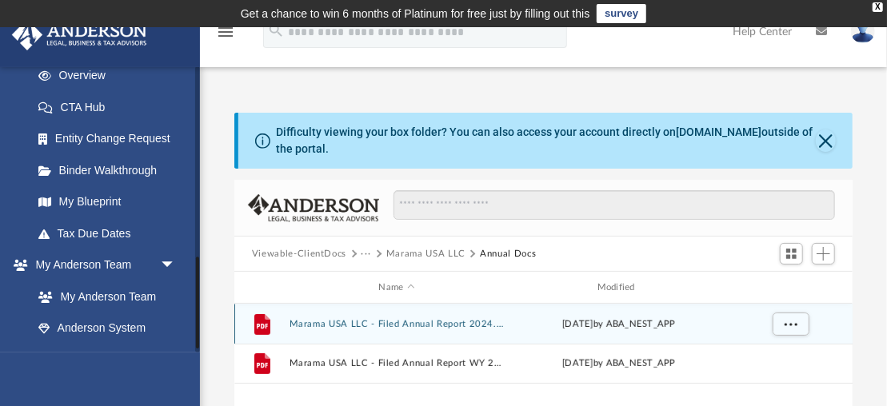
scroll to position [83, 0]
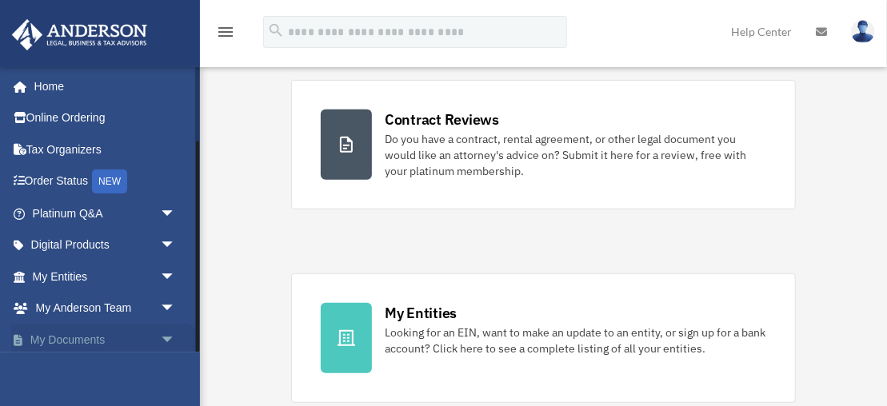
scroll to position [101, 0]
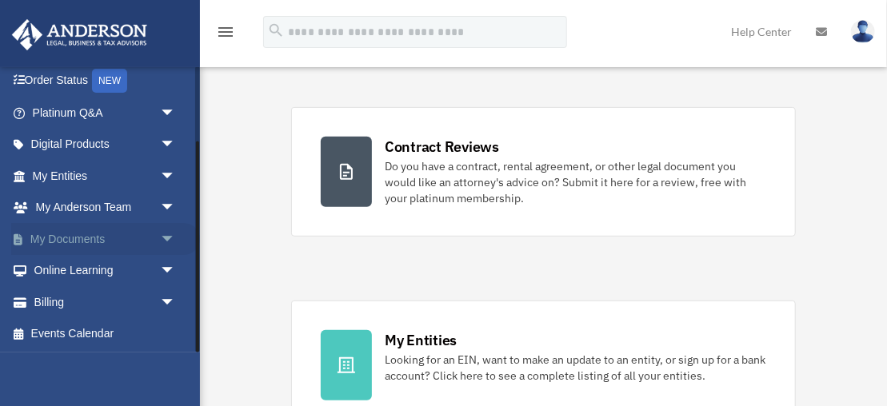
click at [165, 236] on span "arrow_drop_down" at bounding box center [176, 239] width 32 height 33
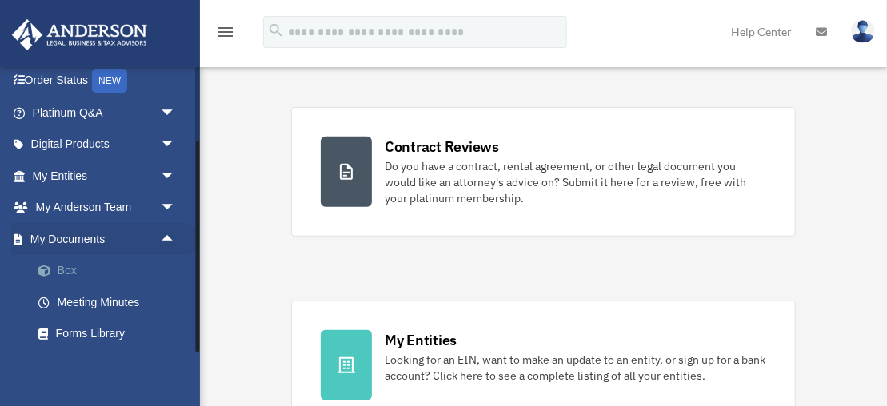
click at [68, 265] on link "Box" at bounding box center [111, 271] width 178 height 32
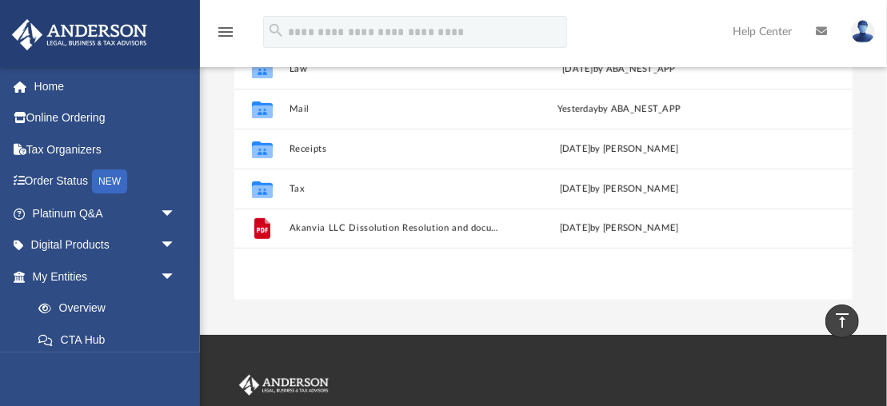
scroll to position [239, 0]
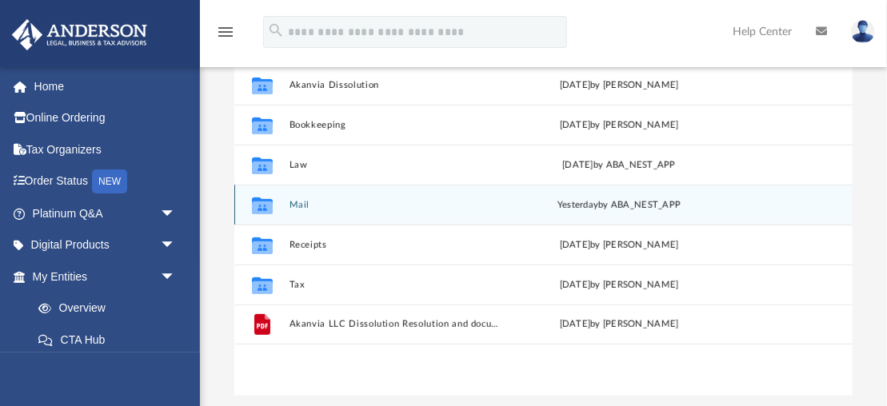
click at [292, 203] on button "Mail" at bounding box center [396, 205] width 215 height 10
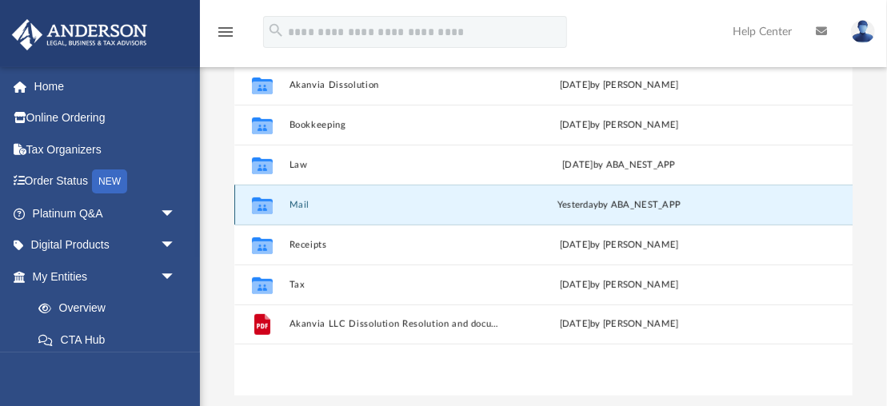
click at [292, 203] on button "Mail" at bounding box center [396, 205] width 215 height 10
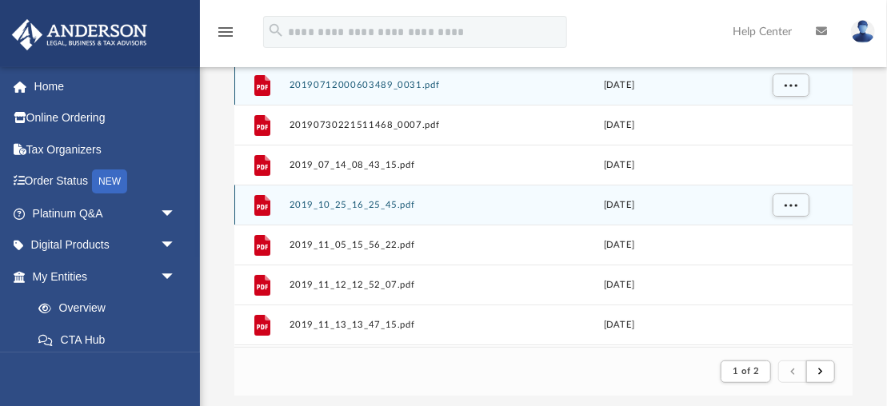
scroll to position [0, 0]
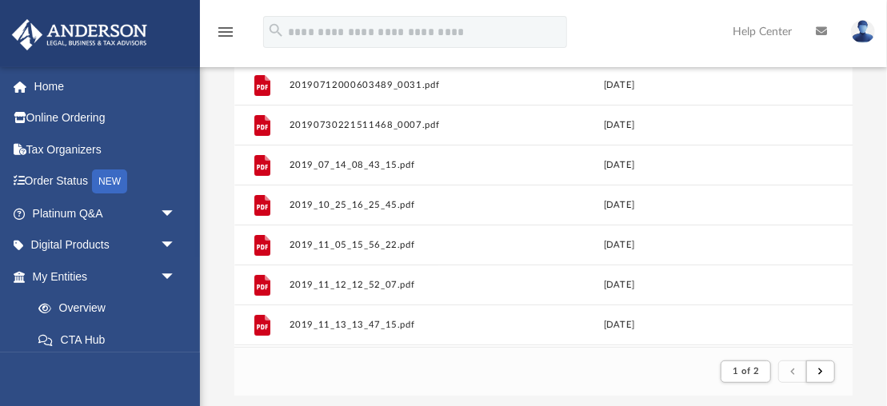
click at [673, 387] on footer "1 of 2" at bounding box center [543, 371] width 618 height 49
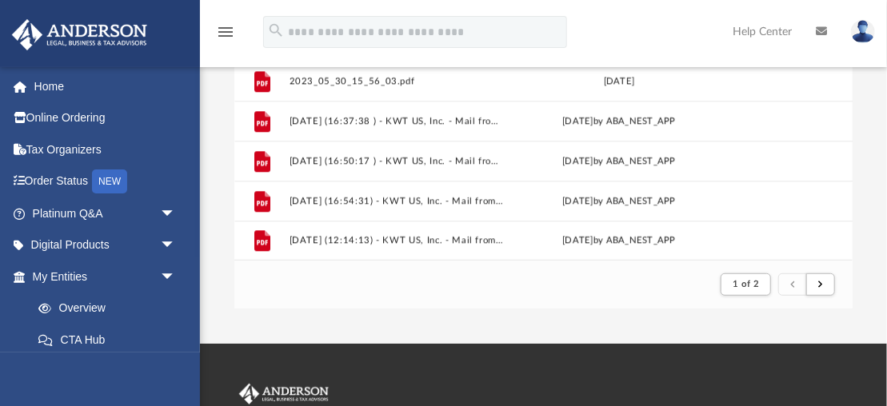
scroll to position [329, 0]
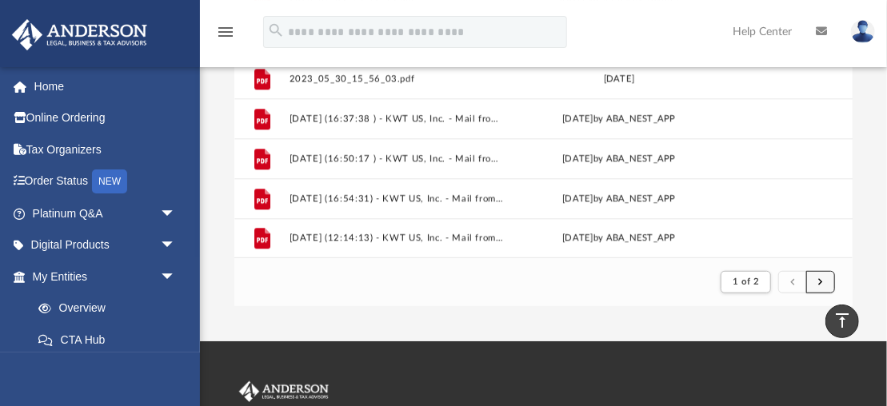
click at [823, 283] on span "submit" at bounding box center [820, 282] width 5 height 9
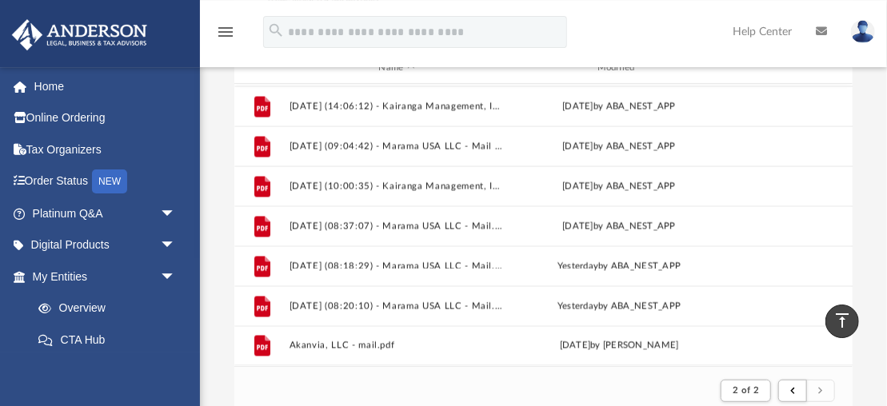
scroll to position [217, 0]
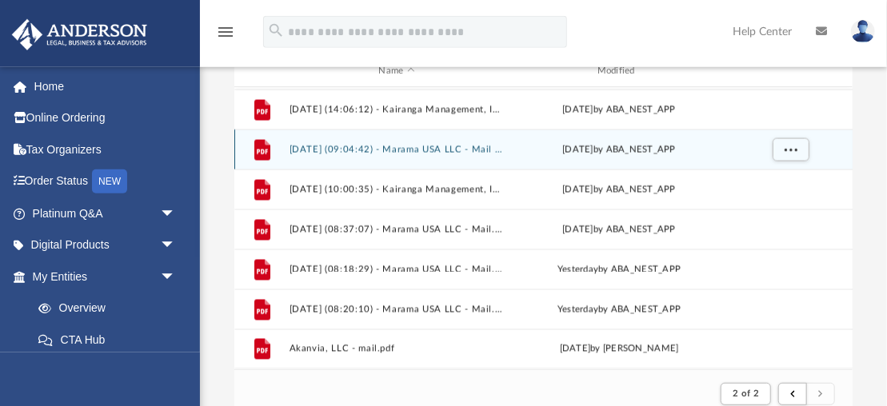
click at [266, 150] on icon "grid" at bounding box center [262, 151] width 11 height 5
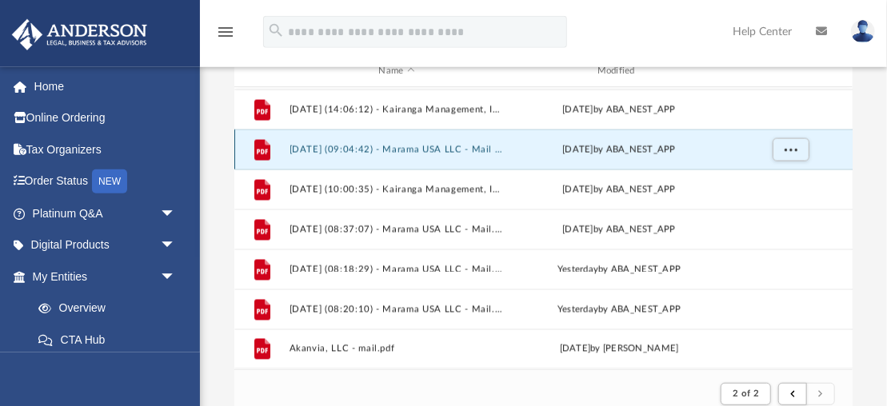
click at [316, 154] on button "[DATE] (09:04:42) - Marama USA LLC - Mail from [PERSON_NAME].pdf" at bounding box center [396, 150] width 215 height 10
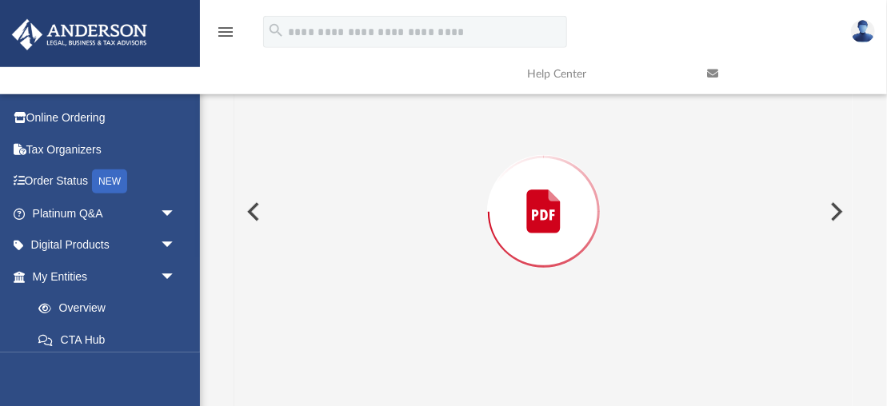
click at [316, 153] on div "Preview" at bounding box center [543, 212] width 618 height 413
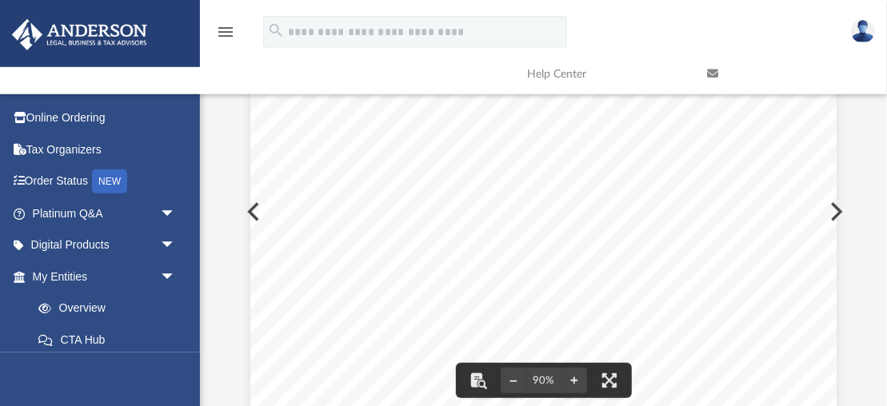
scroll to position [0, 0]
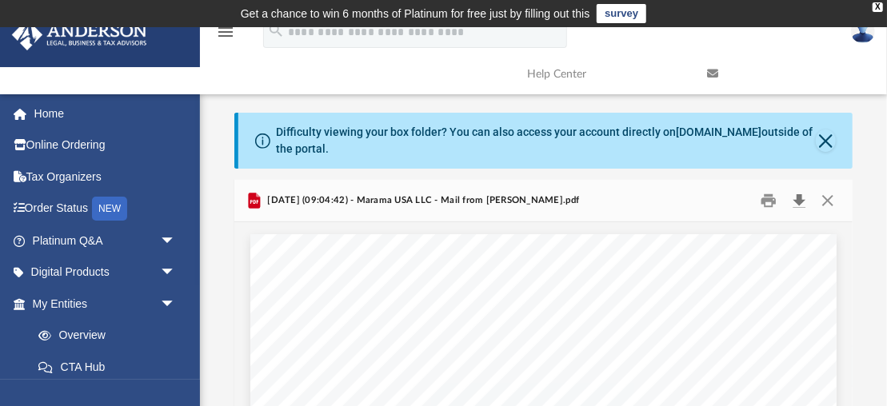
click at [798, 200] on button "Download" at bounding box center [799, 201] width 29 height 25
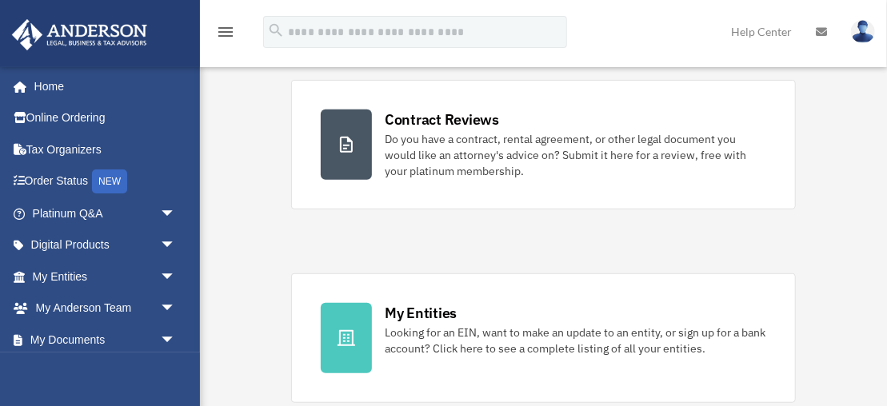
scroll to position [101, 0]
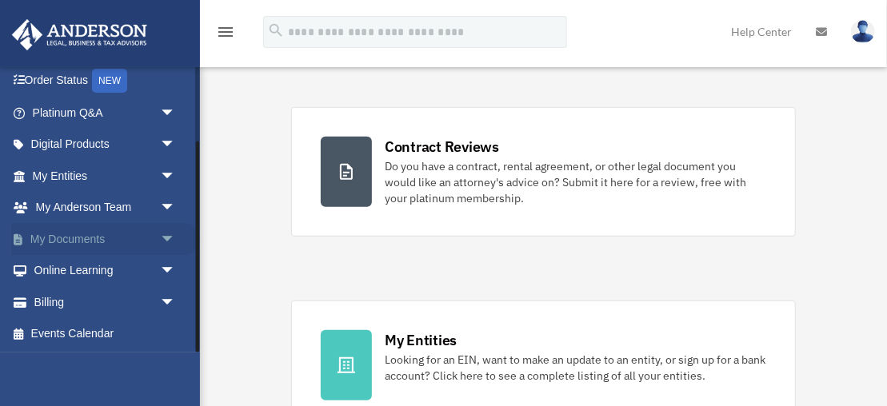
click at [167, 230] on span "arrow_drop_down" at bounding box center [176, 239] width 32 height 33
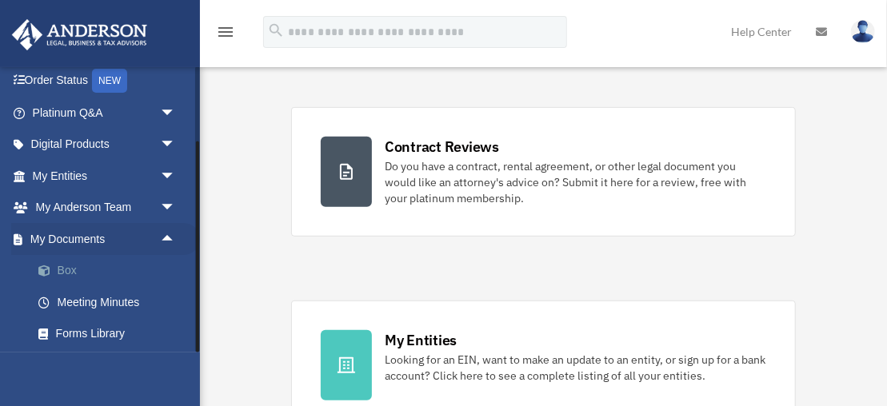
click at [71, 272] on link "Box" at bounding box center [111, 271] width 178 height 32
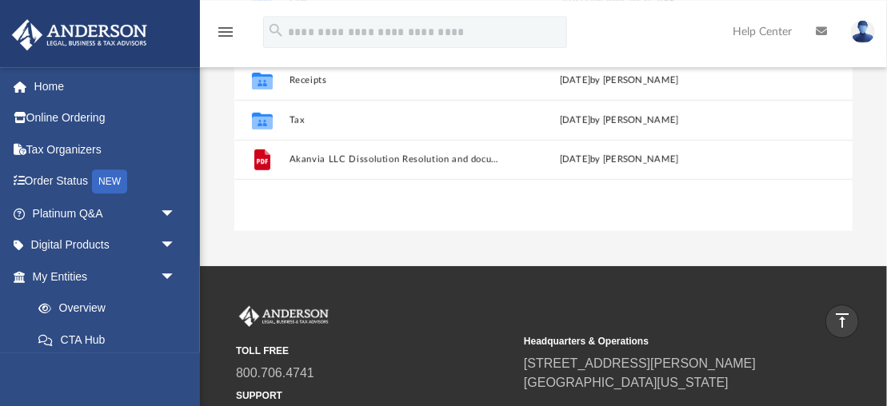
scroll to position [239, 0]
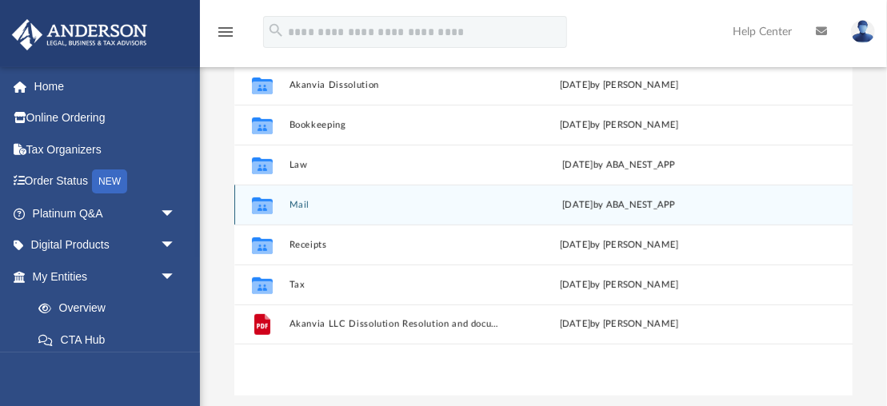
click at [302, 203] on button "Mail" at bounding box center [396, 205] width 215 height 10
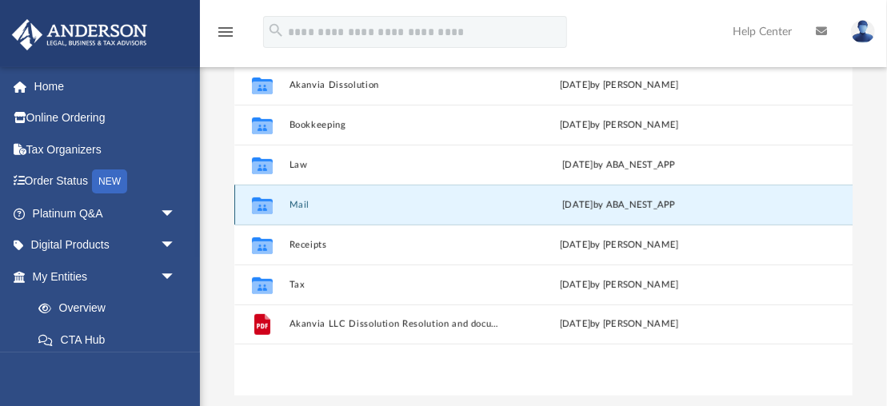
click at [302, 203] on button "Mail" at bounding box center [396, 205] width 215 height 10
click at [306, 207] on button "Mail" at bounding box center [396, 205] width 215 height 10
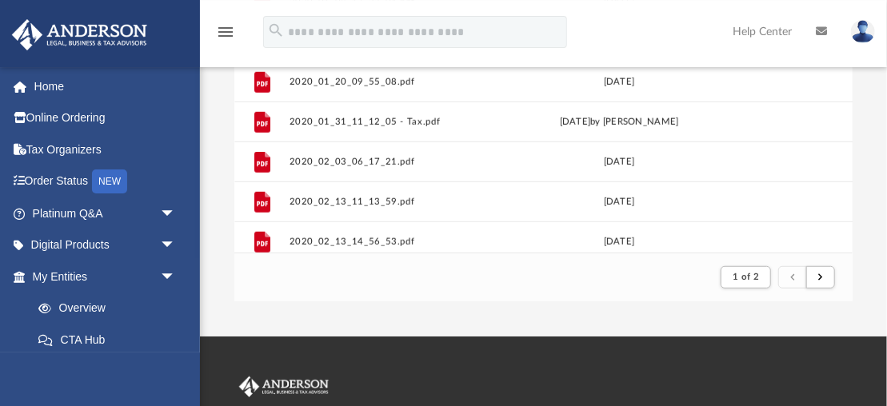
scroll to position [335, 0]
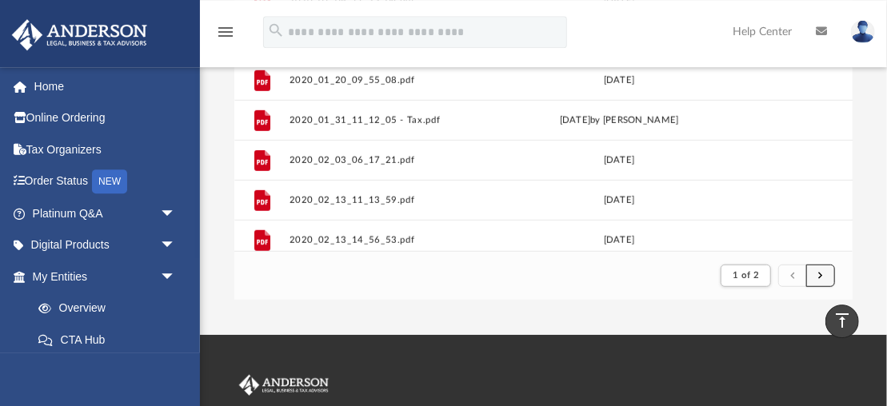
click at [825, 275] on button "submit" at bounding box center [820, 276] width 29 height 23
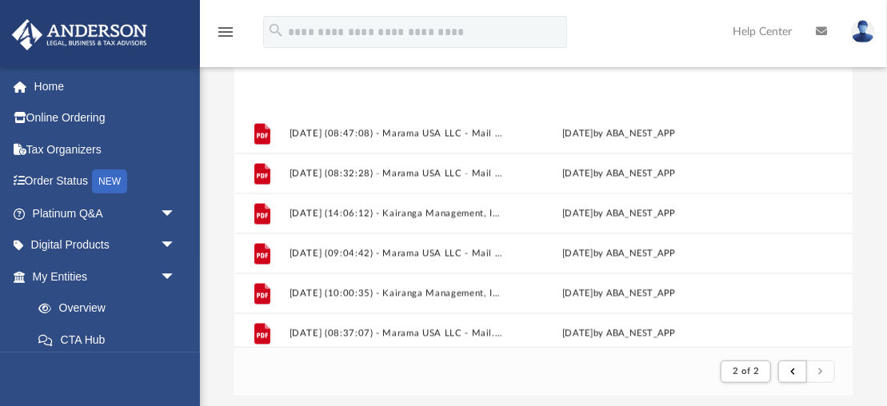
scroll to position [1237, 0]
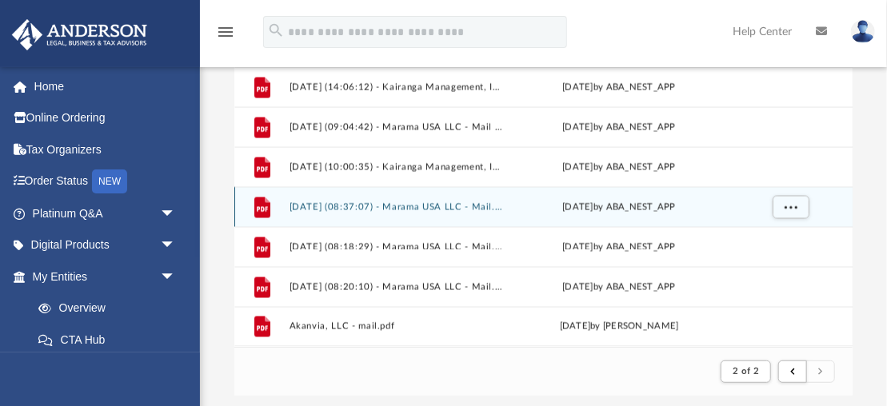
click at [262, 210] on icon "grid" at bounding box center [262, 208] width 11 height 5
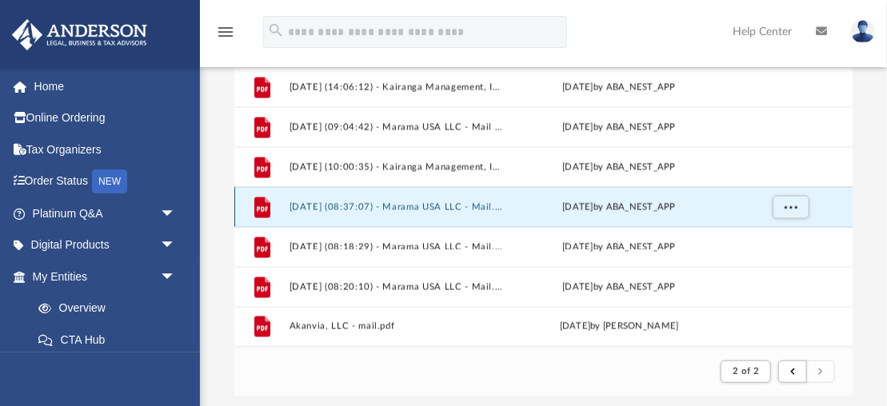
click at [262, 210] on icon "grid" at bounding box center [262, 208] width 11 height 5
click at [262, 210] on icon "grid" at bounding box center [262, 207] width 16 height 21
click at [290, 207] on button "[DATE] (08:37:07) - Marama USA LLC - Mail.pdf" at bounding box center [396, 207] width 215 height 10
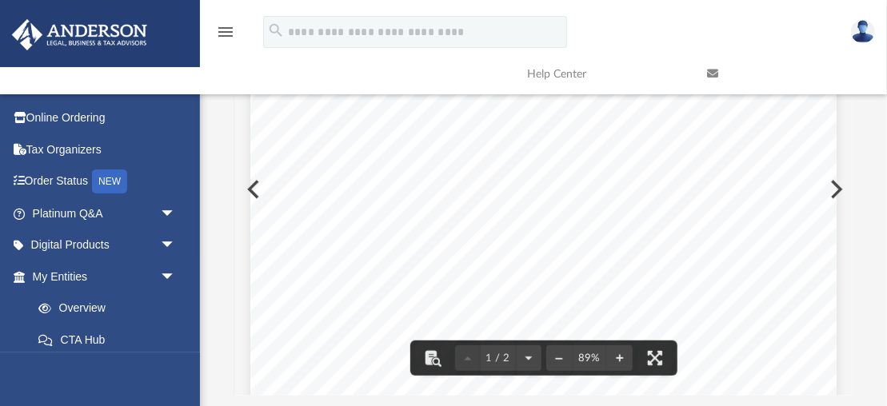
scroll to position [0, 0]
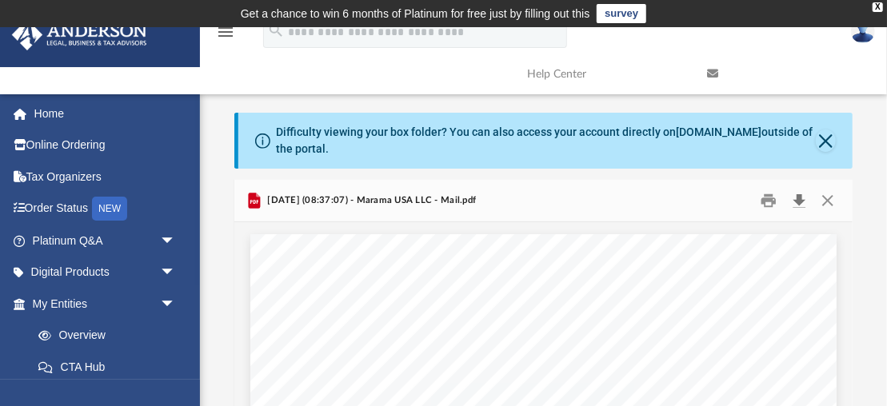
click at [799, 202] on button "Download" at bounding box center [799, 201] width 29 height 25
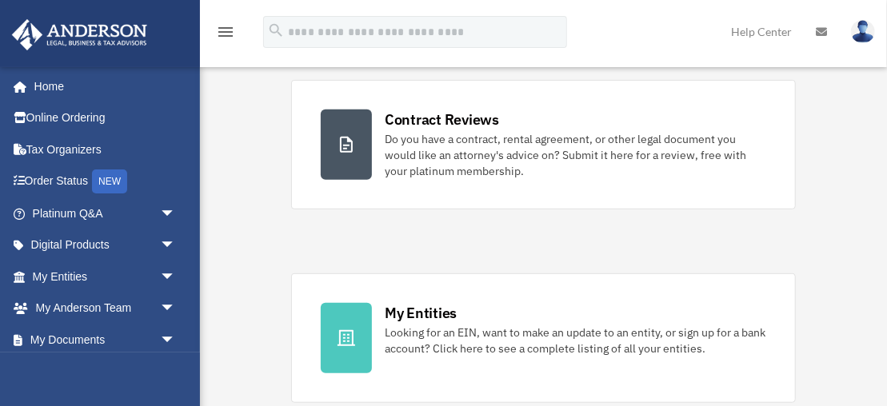
scroll to position [101, 0]
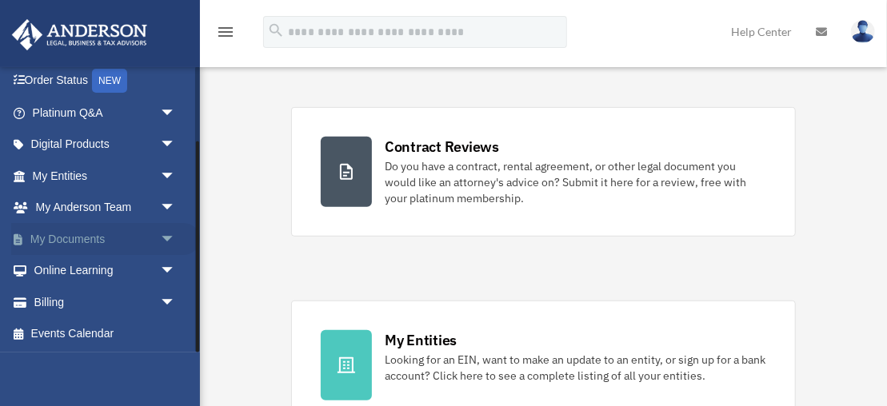
click at [167, 235] on span "arrow_drop_down" at bounding box center [176, 239] width 32 height 33
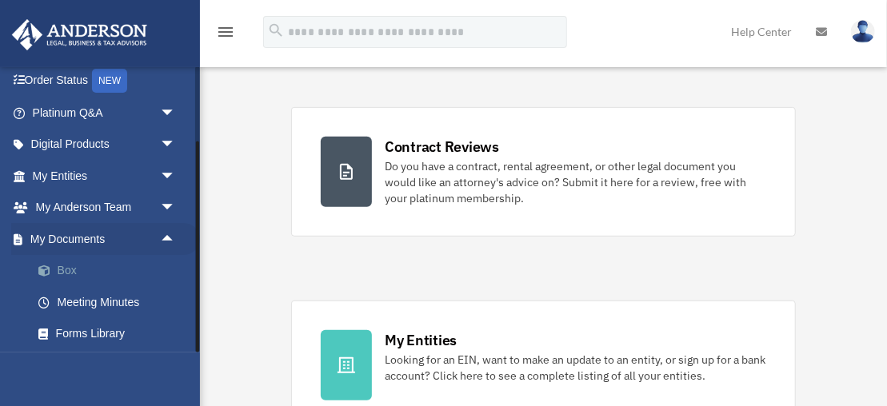
click at [58, 268] on link "Box" at bounding box center [111, 271] width 178 height 32
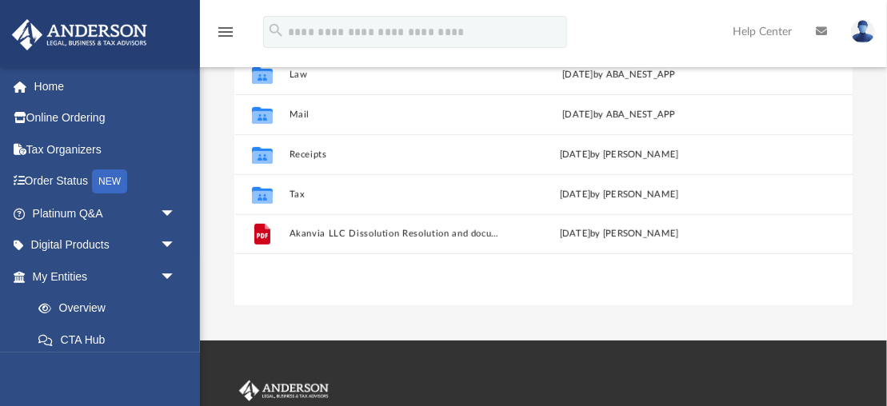
scroll to position [333, 0]
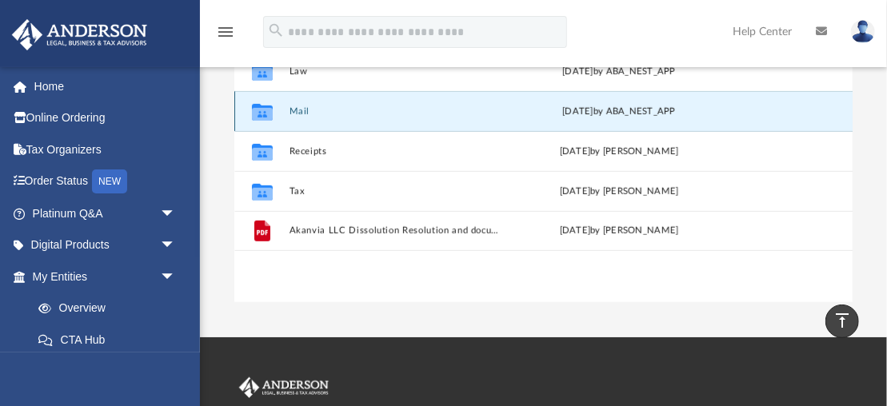
click at [301, 110] on button "Mail" at bounding box center [396, 111] width 215 height 10
click at [302, 114] on button "Mail" at bounding box center [396, 111] width 215 height 10
click at [302, 113] on button "Mail" at bounding box center [396, 111] width 215 height 10
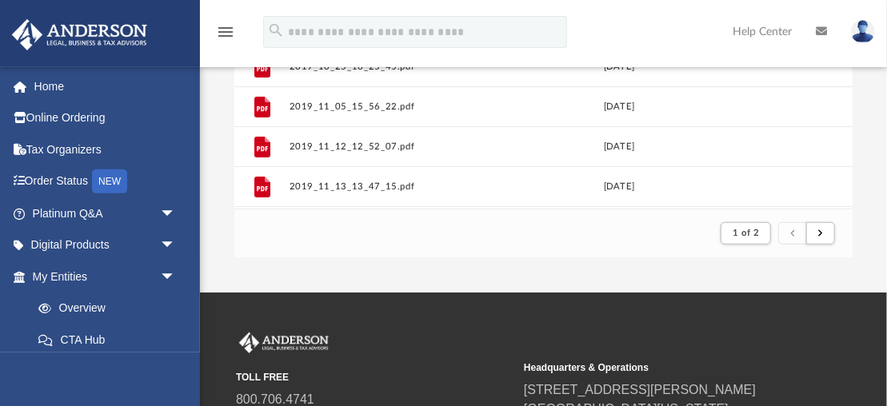
scroll to position [465, 0]
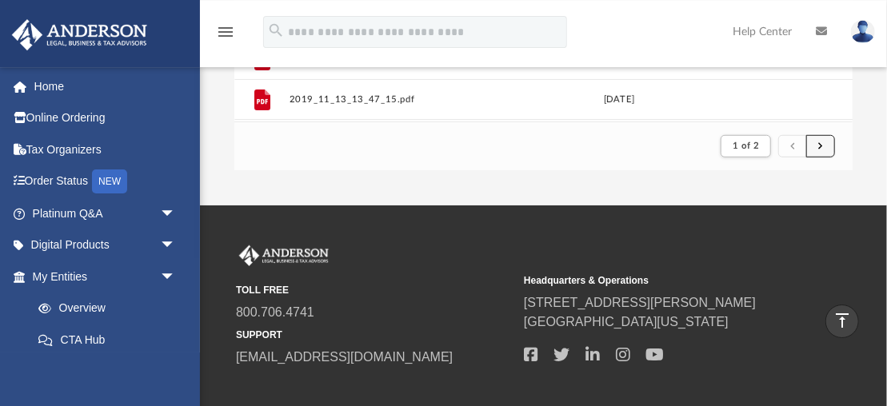
click at [822, 150] on button "submit" at bounding box center [820, 146] width 29 height 23
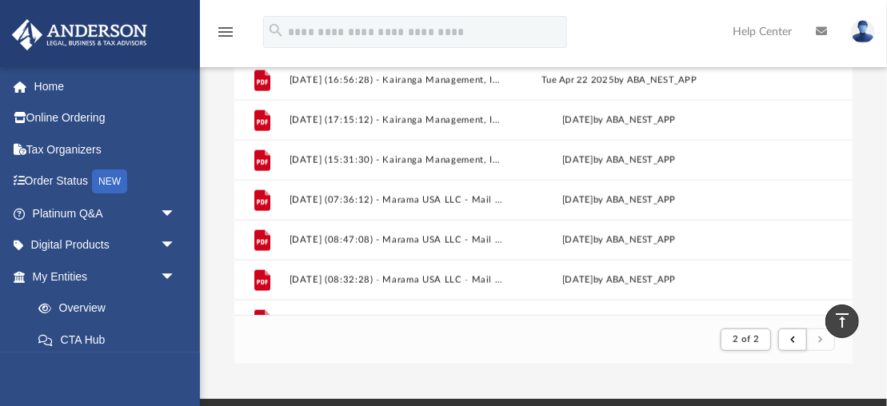
scroll to position [271, 0]
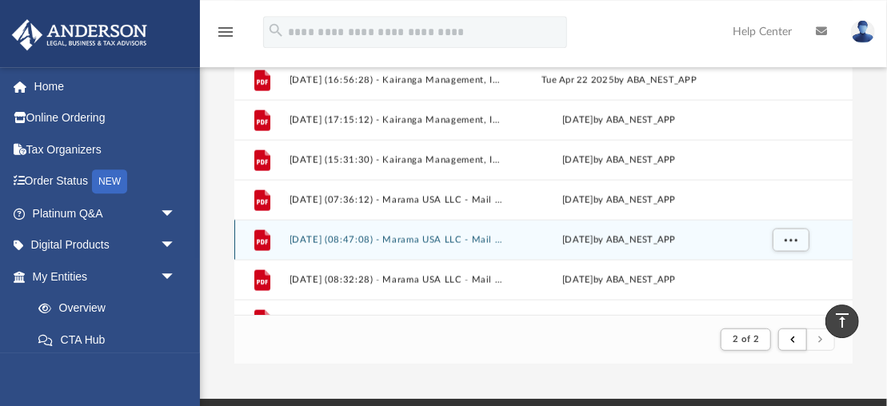
click at [260, 241] on icon "grid" at bounding box center [262, 241] width 11 height 5
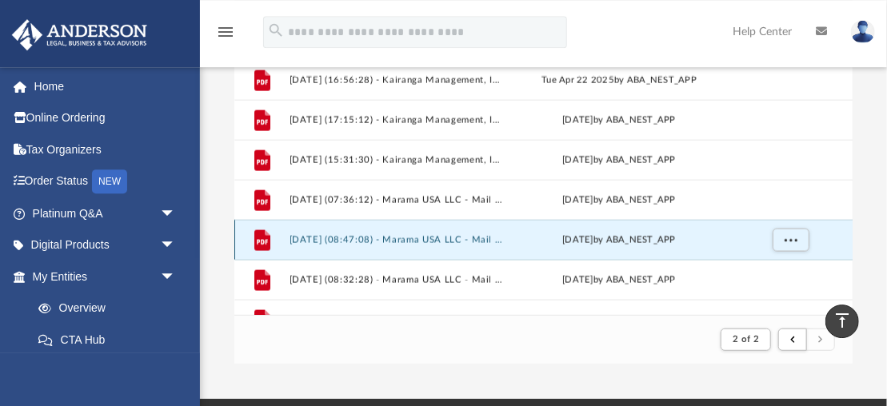
click at [260, 241] on icon "grid" at bounding box center [262, 241] width 11 height 5
click at [286, 239] on div "File [DATE] (08:47:08) - Marama USA LLC - Mail from SAID IN [GEOGRAPHIC_DATA] M…" at bounding box center [543, 240] width 618 height 40
click at [291, 237] on button "[DATE] (08:47:08) - Marama USA LLC - Mail from SAID IN [GEOGRAPHIC_DATA] MARAMA…" at bounding box center [396, 240] width 215 height 10
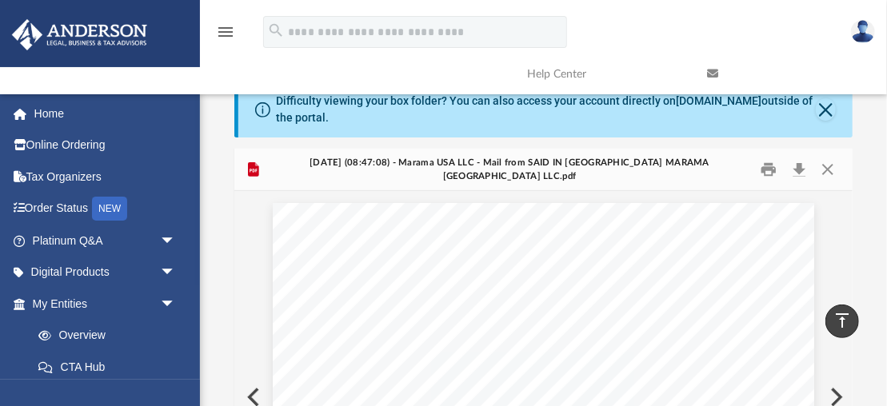
scroll to position [0, 0]
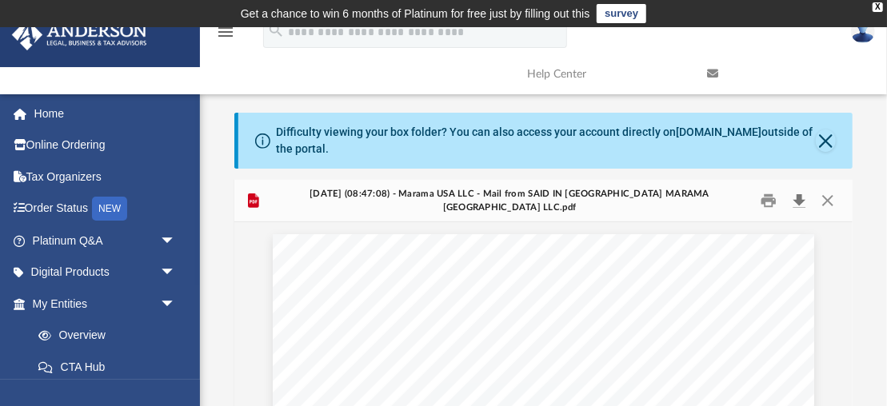
click at [802, 198] on button "Download" at bounding box center [799, 201] width 29 height 25
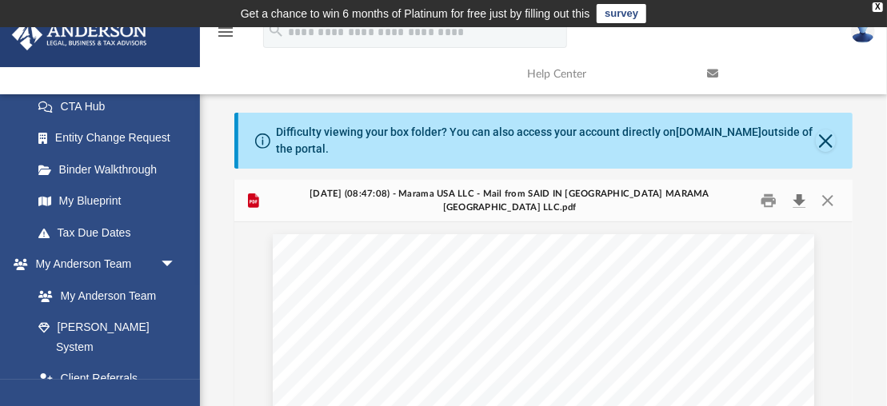
scroll to position [346, 0]
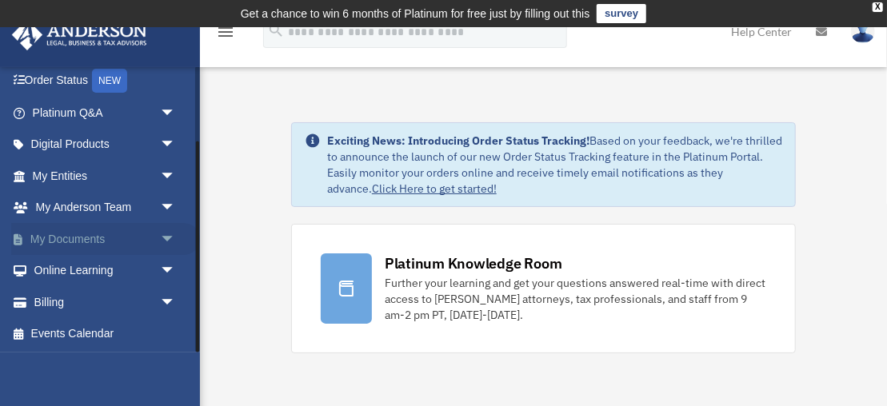
click at [169, 237] on span "arrow_drop_down" at bounding box center [176, 239] width 32 height 33
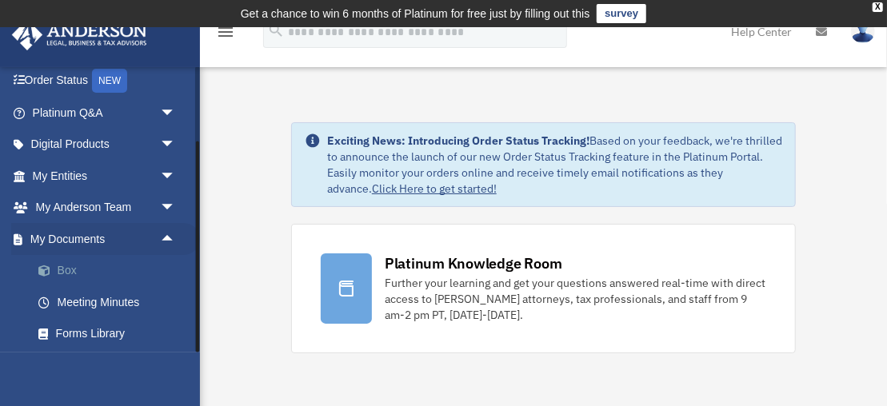
click at [69, 268] on link "Box" at bounding box center [111, 271] width 178 height 32
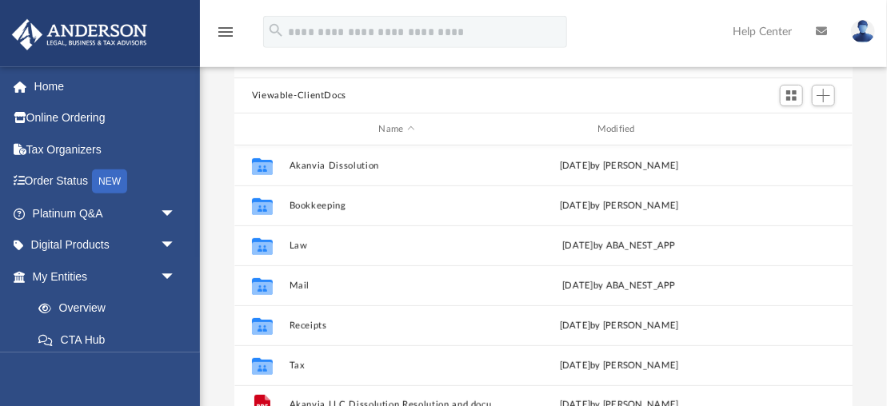
scroll to position [174, 0]
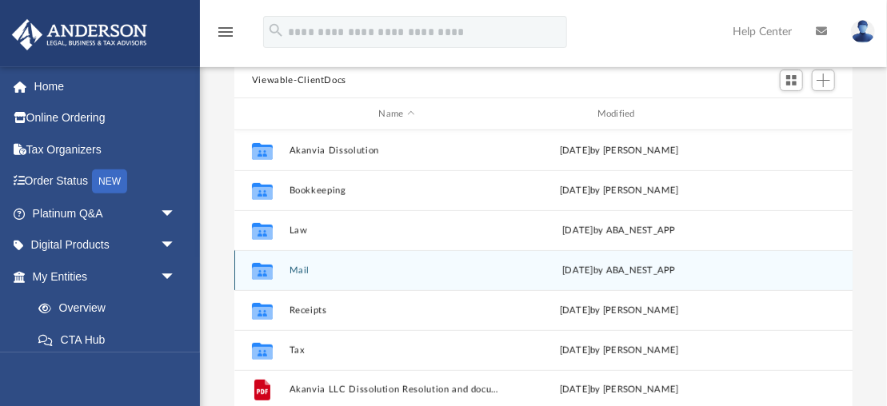
click at [302, 271] on button "Mail" at bounding box center [396, 271] width 215 height 10
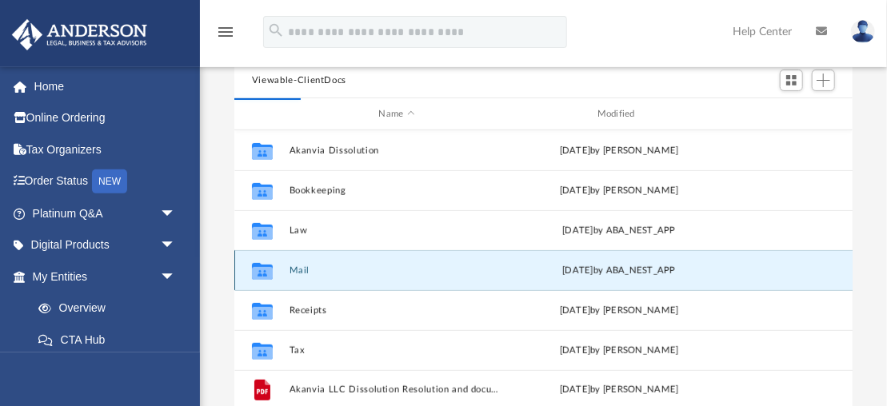
click at [302, 271] on button "Mail" at bounding box center [396, 271] width 215 height 10
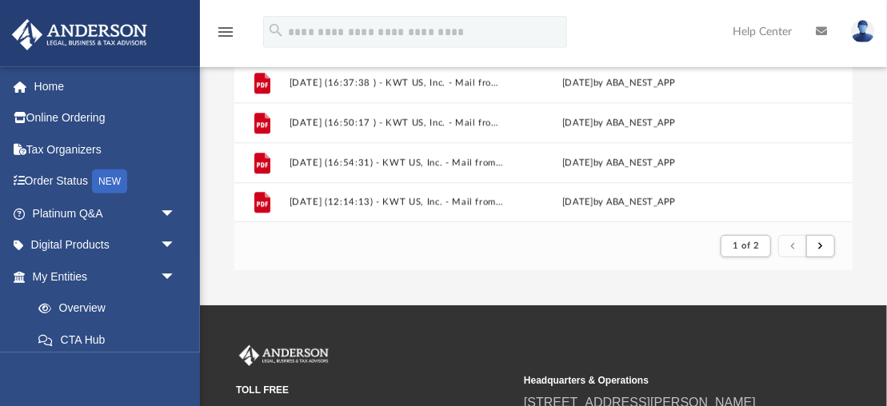
scroll to position [366, 0]
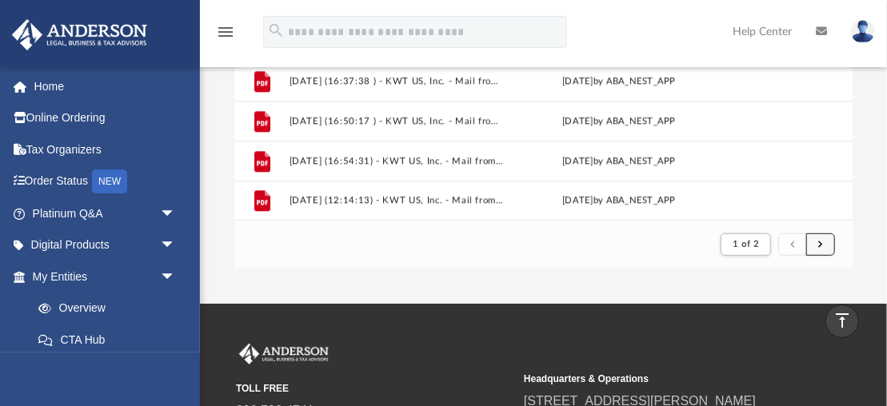
click at [823, 246] on span "submit" at bounding box center [820, 244] width 5 height 9
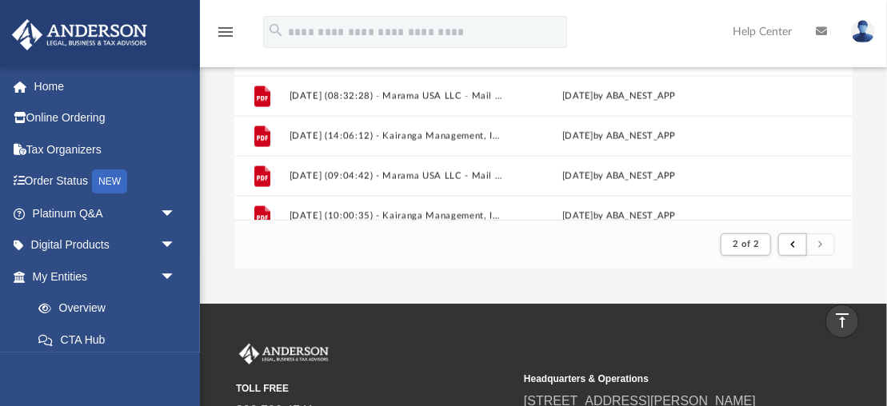
scroll to position [1237, 0]
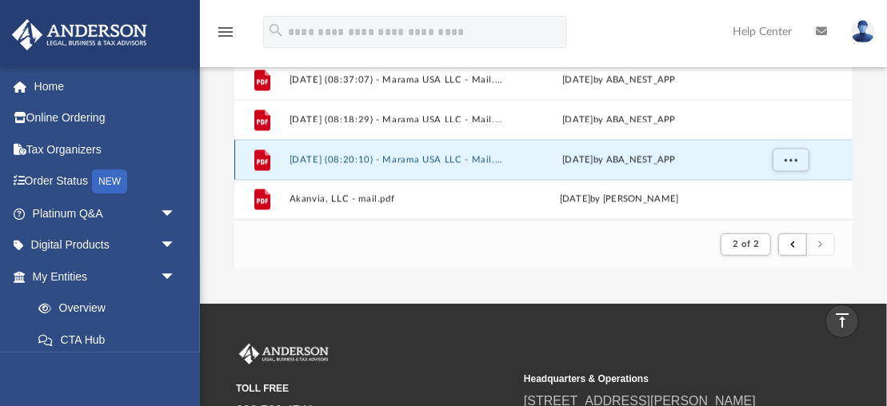
click at [308, 159] on button "[DATE] (08:20:10) - Marama USA LLC - Mail.pdf" at bounding box center [396, 160] width 215 height 10
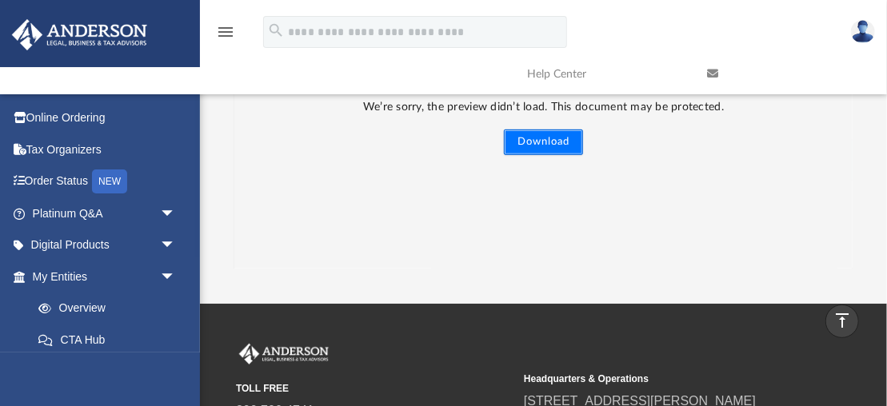
click at [540, 140] on button "Download" at bounding box center [543, 143] width 79 height 26
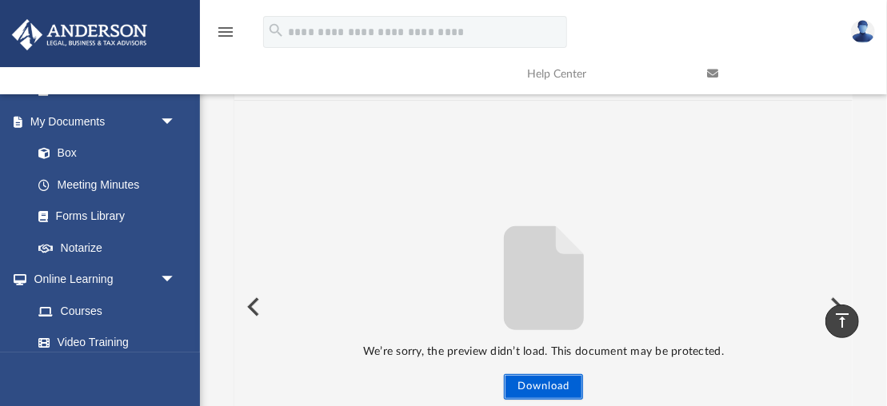
scroll to position [0, 0]
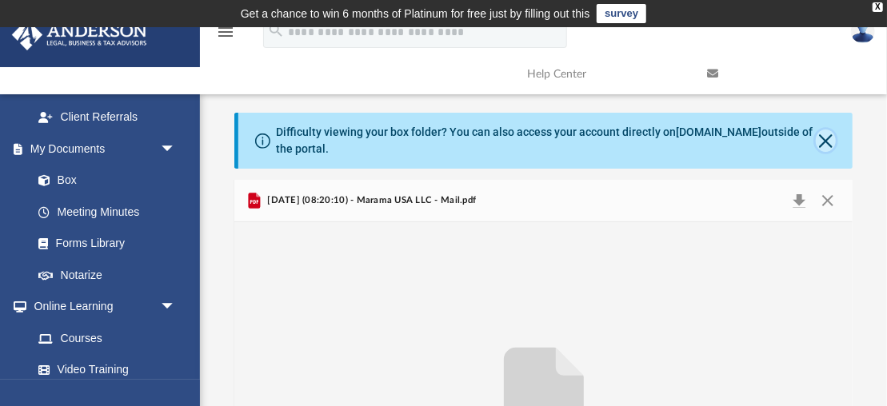
click at [826, 139] on button "Close" at bounding box center [826, 141] width 21 height 22
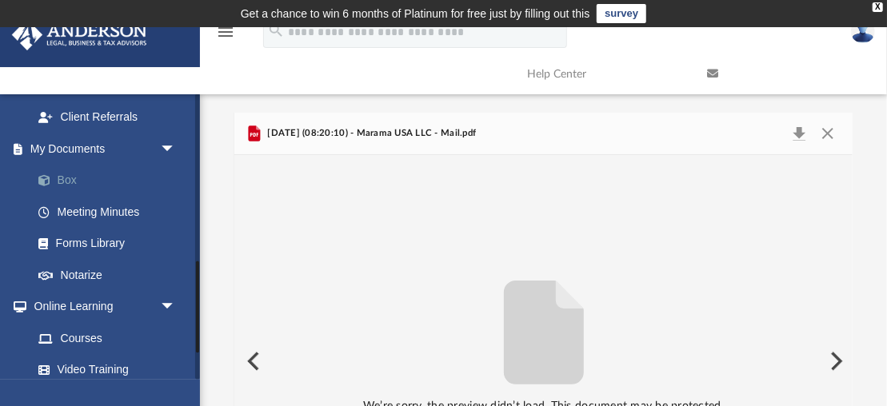
click at [69, 165] on link "Box" at bounding box center [111, 181] width 178 height 32
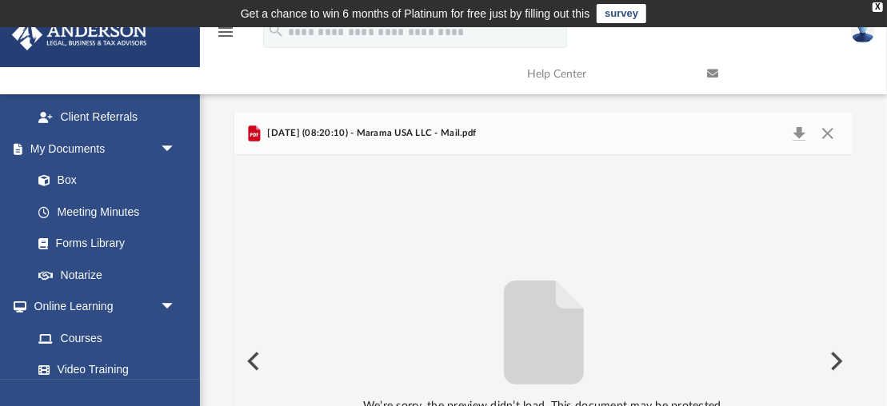
click at [253, 354] on button "Preview" at bounding box center [251, 361] width 35 height 45
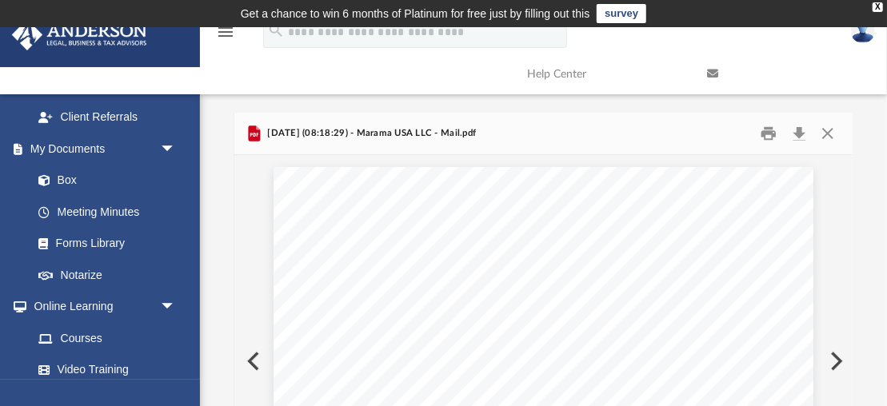
click at [254, 351] on button "Preview" at bounding box center [251, 361] width 35 height 45
click at [69, 165] on link "Box" at bounding box center [111, 181] width 178 height 32
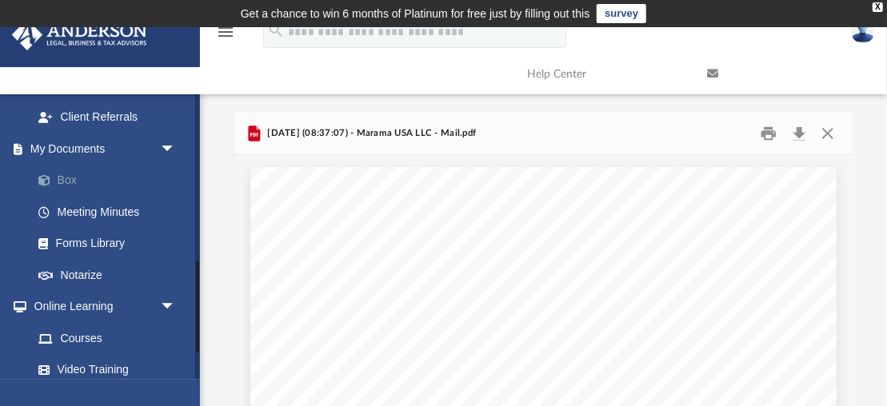
click at [69, 165] on link "Box" at bounding box center [111, 181] width 178 height 32
click at [63, 165] on link "Box" at bounding box center [111, 181] width 178 height 32
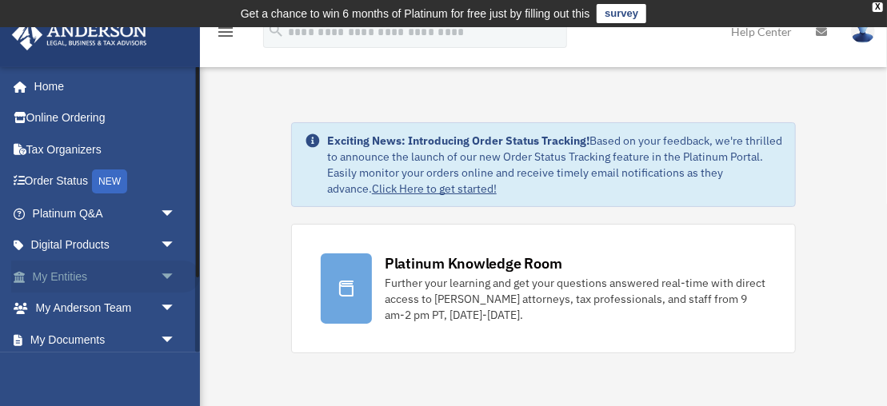
click at [166, 275] on span "arrow_drop_down" at bounding box center [176, 277] width 32 height 33
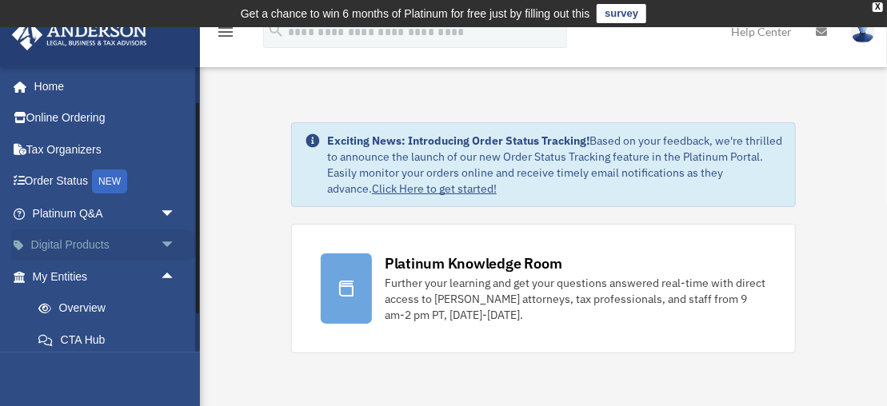
scroll to position [261, 0]
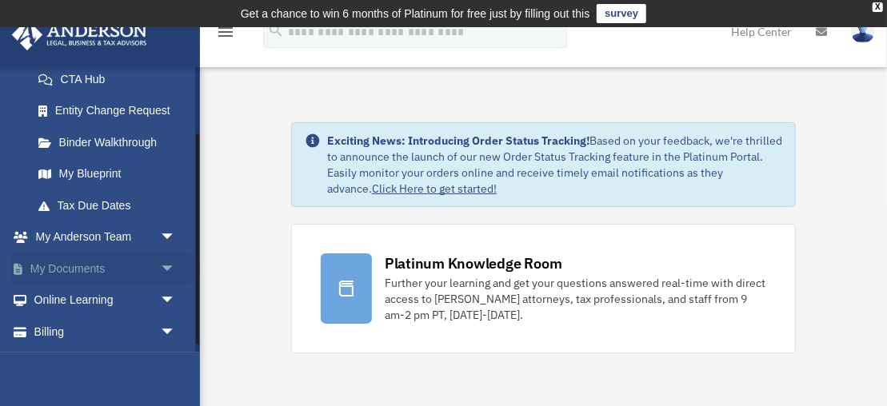
click at [162, 265] on span "arrow_drop_down" at bounding box center [176, 269] width 32 height 33
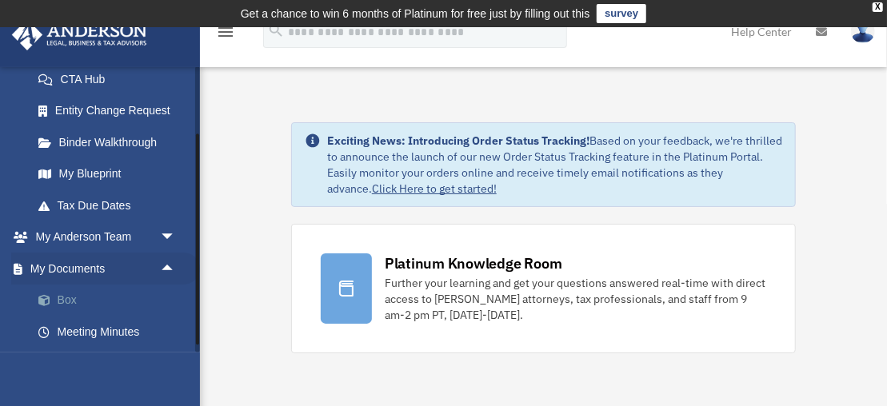
click at [67, 294] on link "Box" at bounding box center [111, 301] width 178 height 32
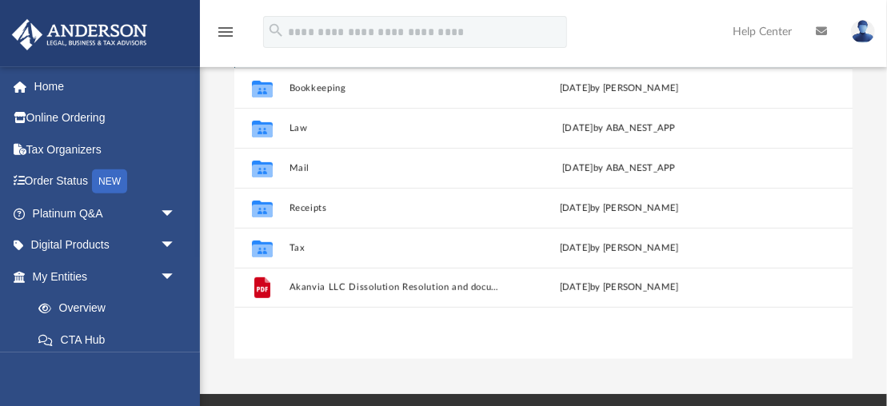
scroll to position [310, 0]
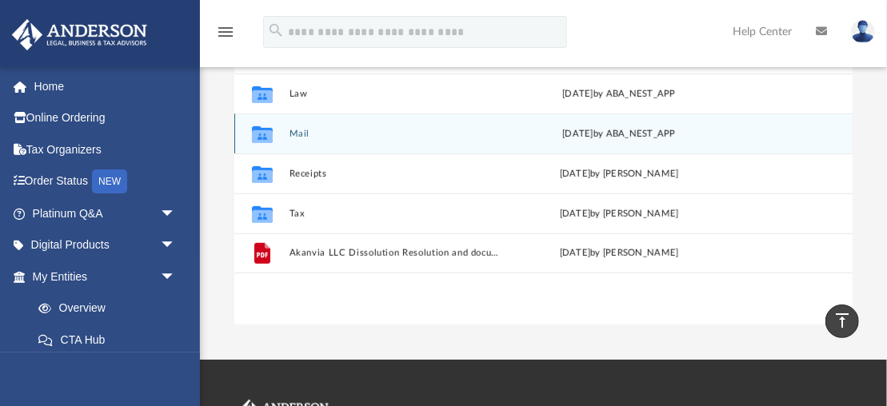
click at [294, 130] on button "Mail" at bounding box center [396, 134] width 215 height 10
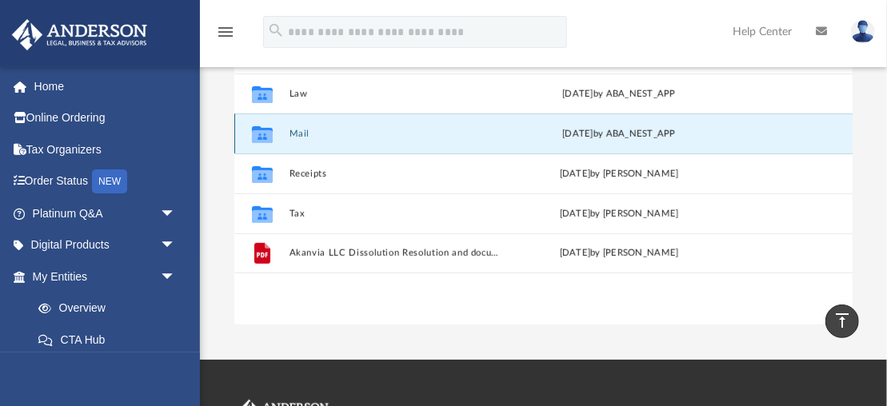
click at [294, 130] on button "Mail" at bounding box center [396, 134] width 215 height 10
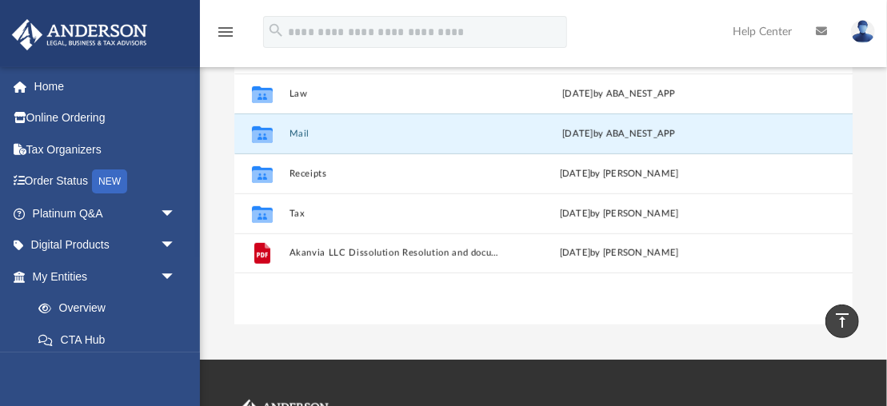
scroll to position [317, 0]
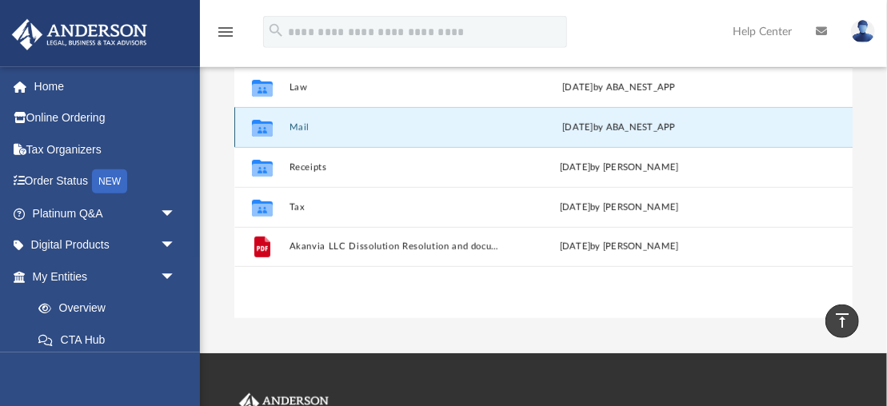
click at [303, 127] on button "Mail" at bounding box center [396, 127] width 215 height 10
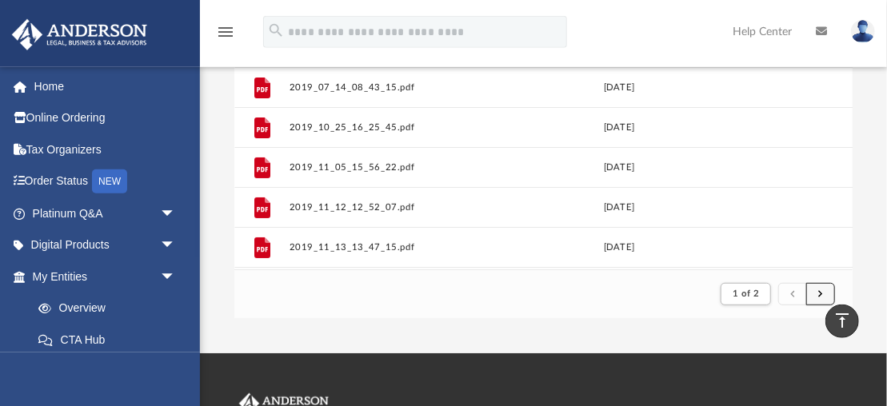
click at [824, 295] on button "submit" at bounding box center [820, 294] width 29 height 23
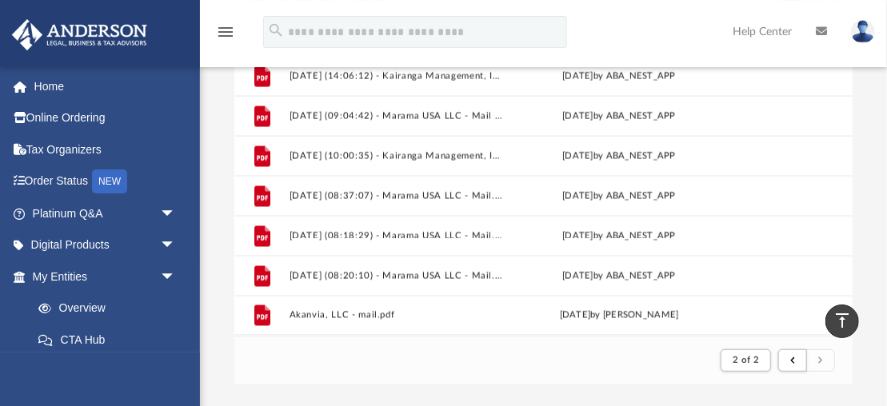
scroll to position [242, 0]
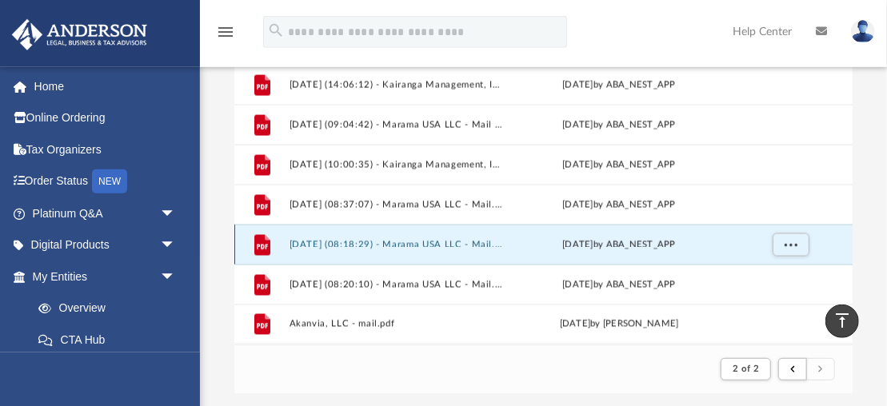
click at [382, 243] on button "[DATE] (08:18:29) - Marama USA LLC - Mail.pdf" at bounding box center [396, 245] width 215 height 10
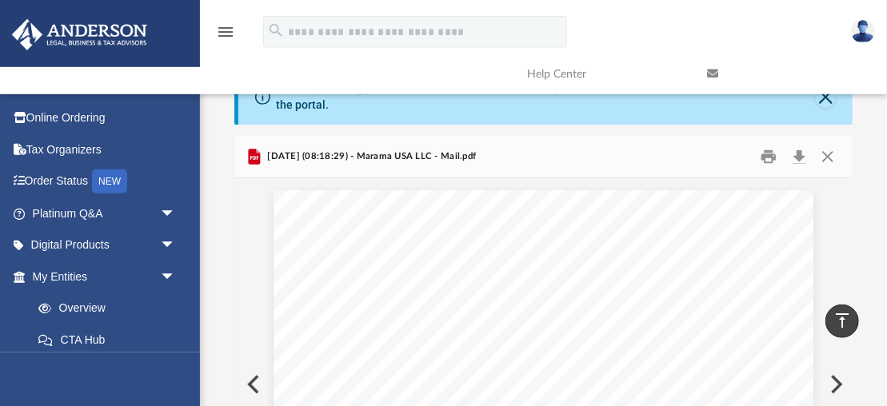
scroll to position [0, 0]
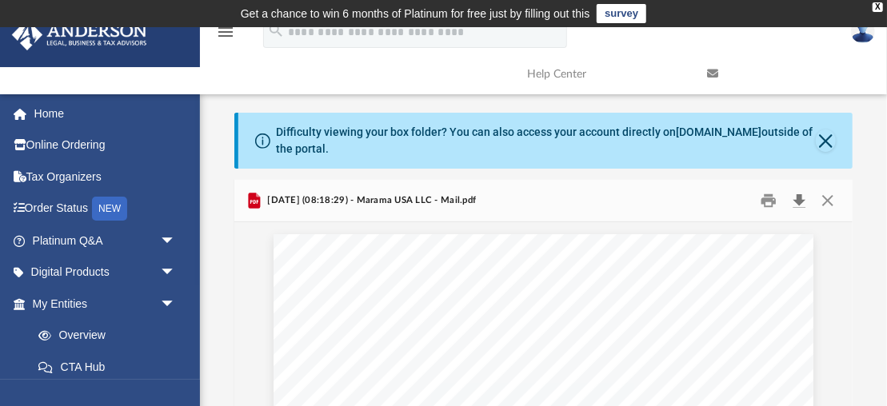
click at [798, 201] on button "Download" at bounding box center [799, 201] width 29 height 25
